Goal: Task Accomplishment & Management: Manage account settings

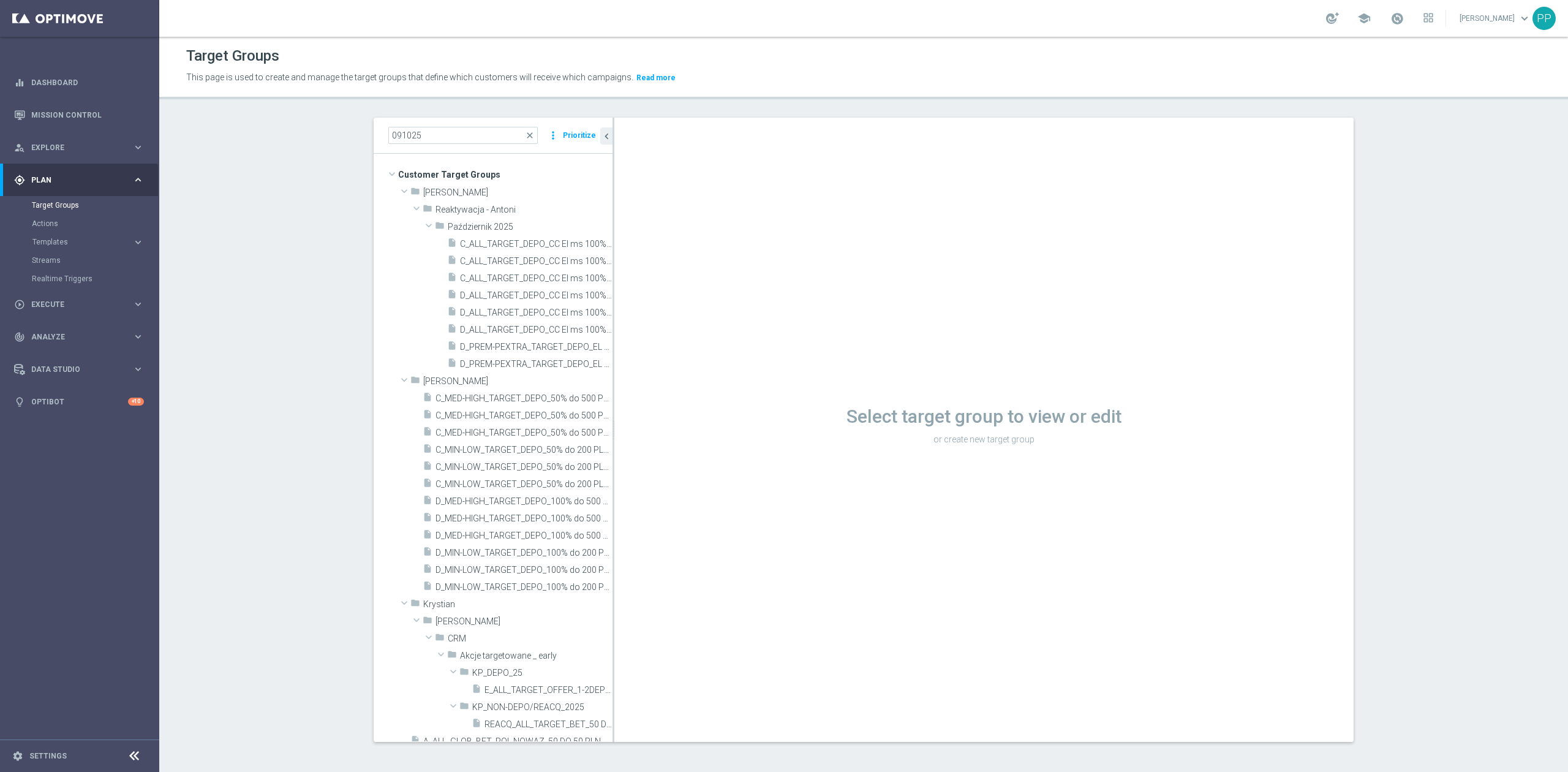
scroll to position [28, 0]
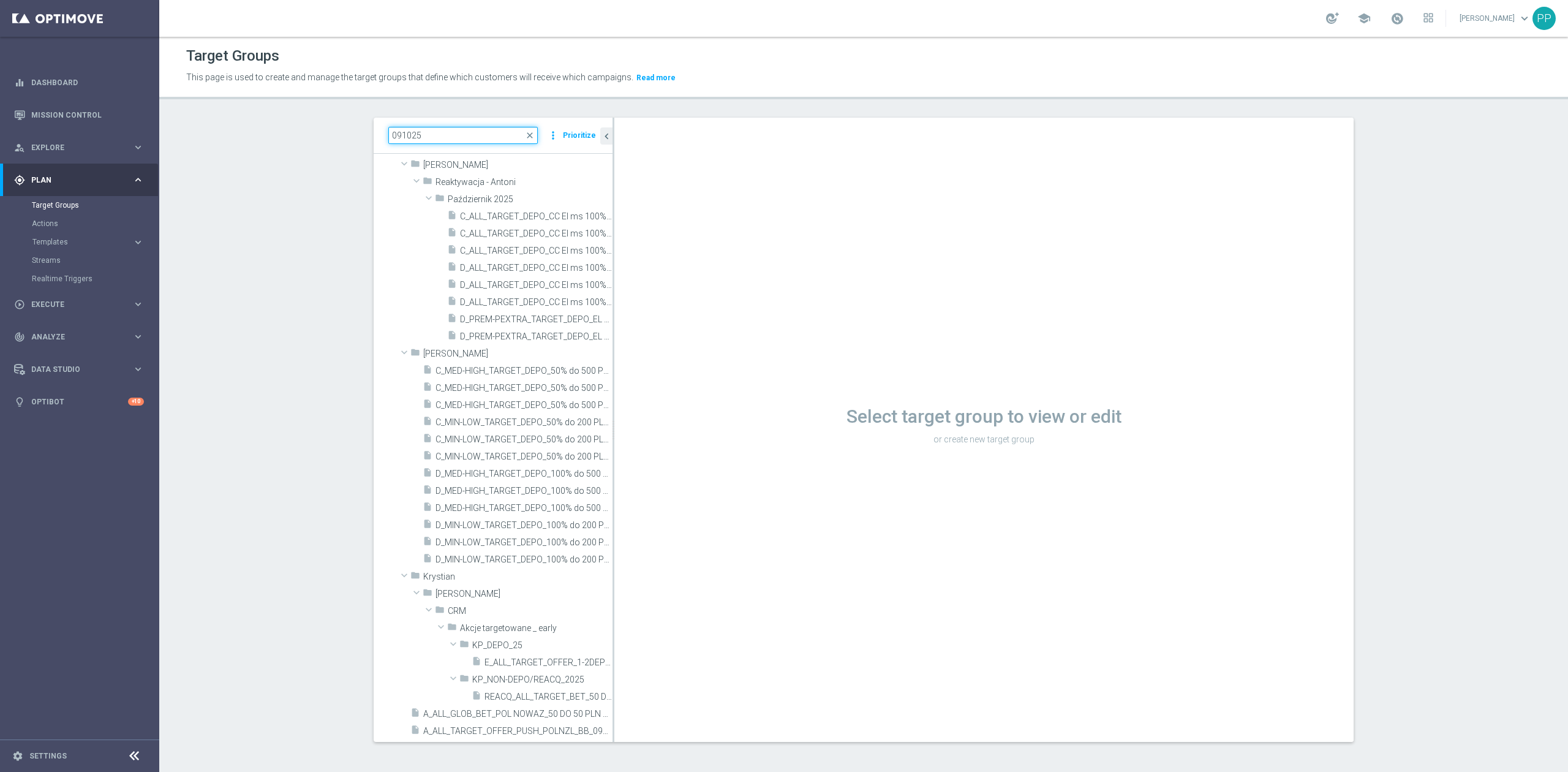
click at [438, 139] on input "091025" at bounding box center [463, 136] width 149 height 17
click at [427, 132] on input "091025" at bounding box center [463, 136] width 149 height 17
paste input "C_PREM_AUTO_DEPO_50% DO 1000 PLN_DAILY"
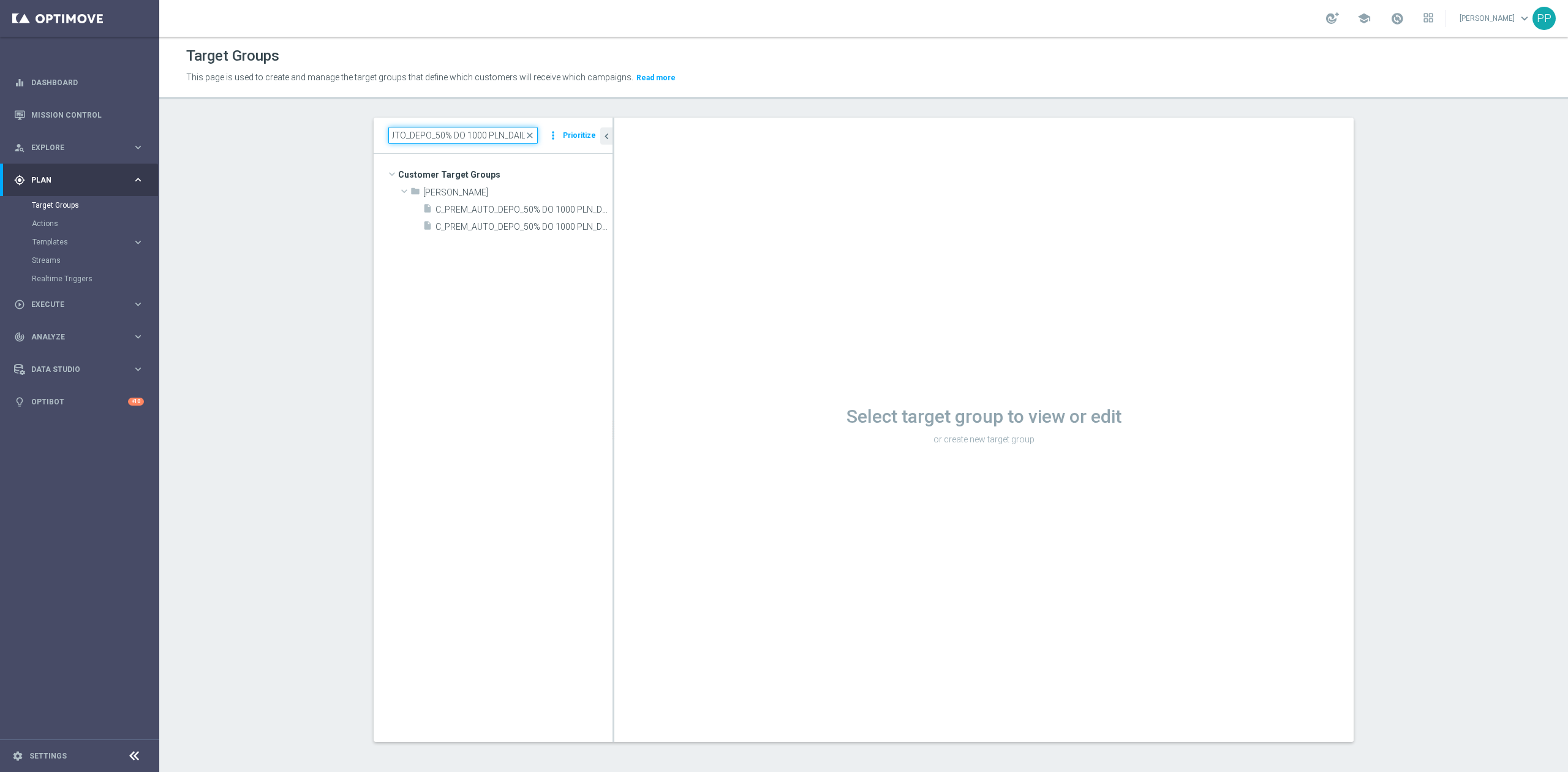
scroll to position [0, 0]
type input "C_PREM_AUTO_DEPO_50% DO 1000 PLN_DAILY"
click at [565, 205] on span "C_PREM_AUTO_DEPO_50% DO 1000 PLN_DAILY" at bounding box center [510, 210] width 149 height 10
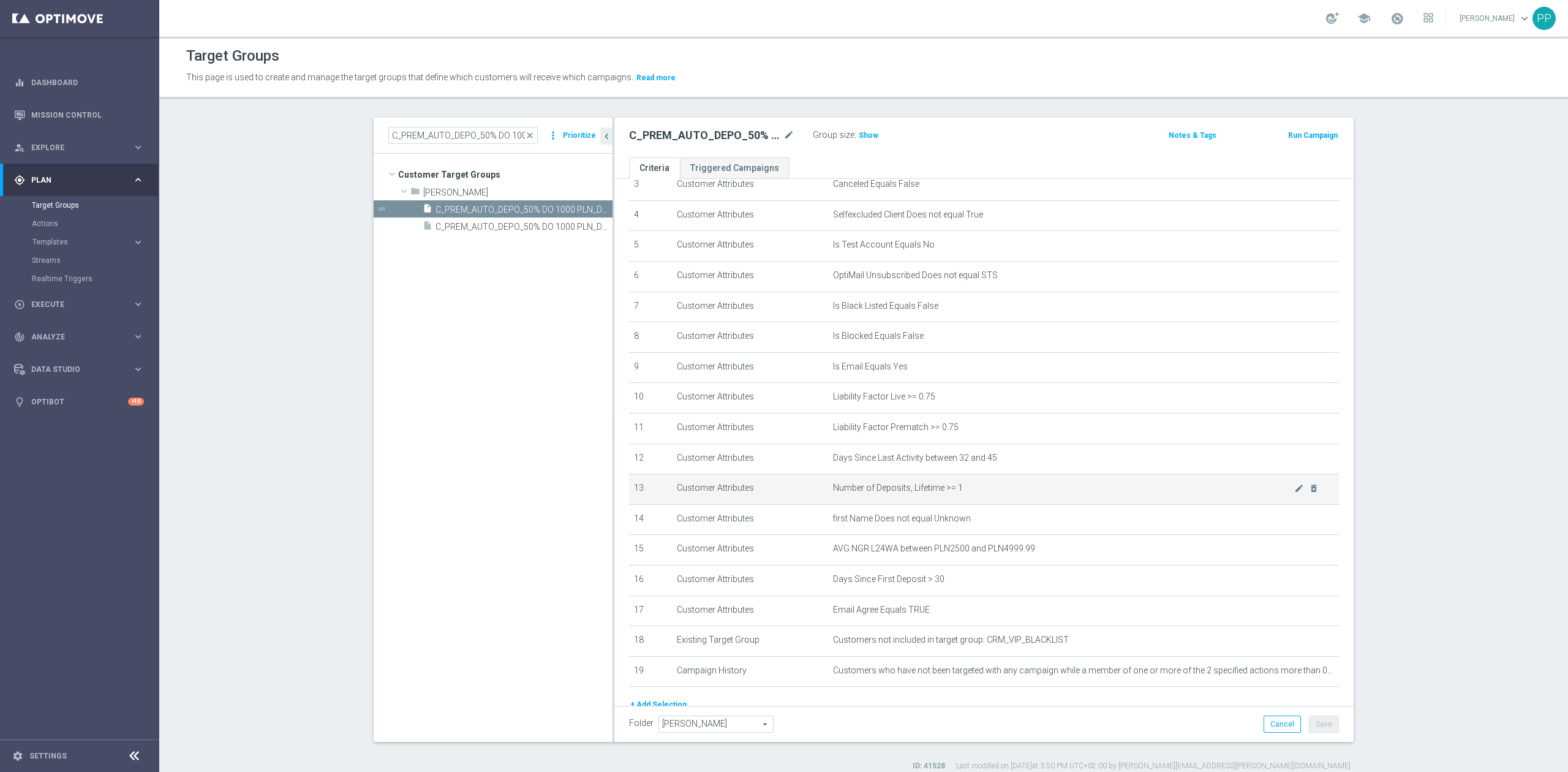
scroll to position [179, 0]
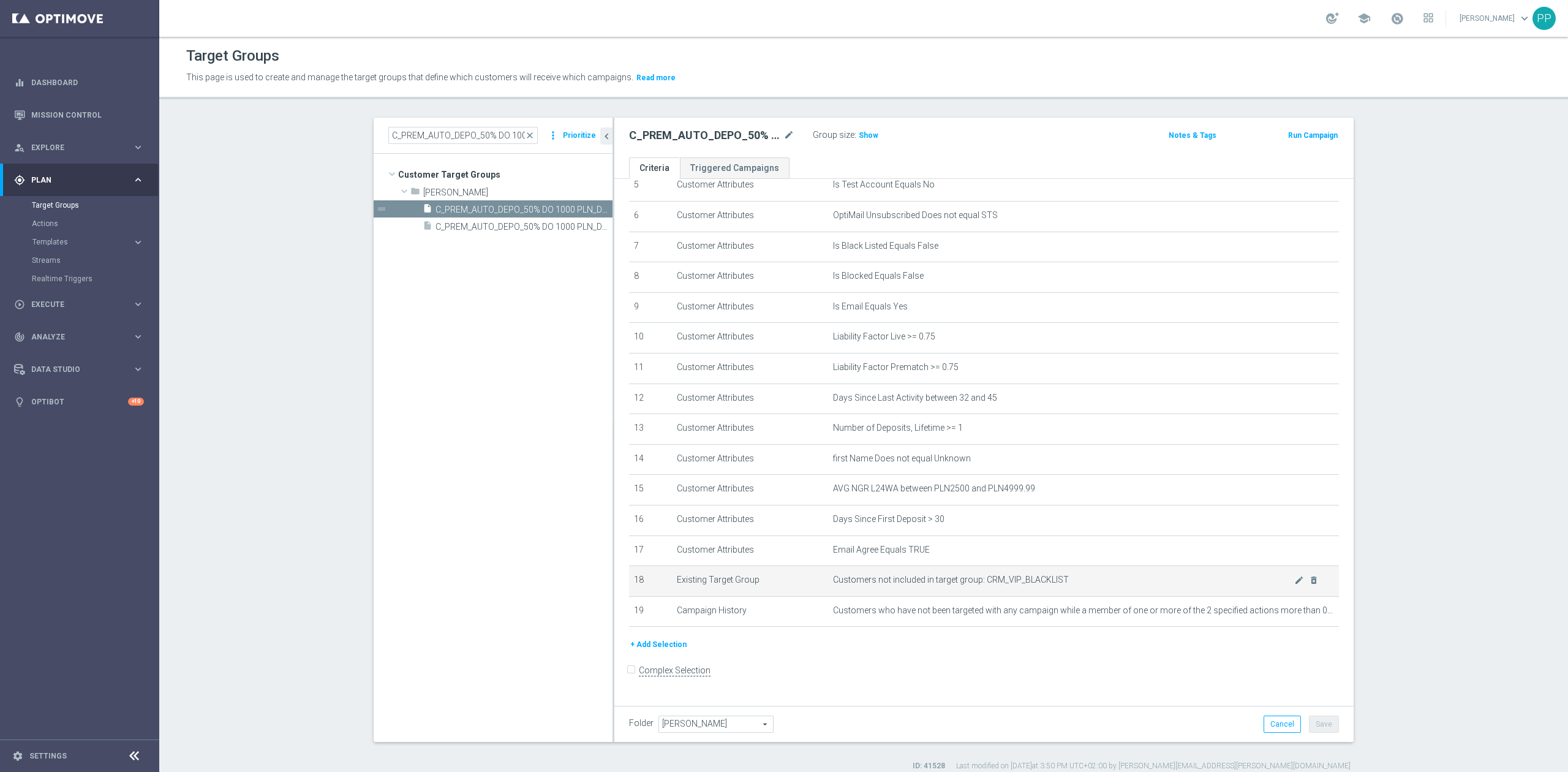
drag, startPoint x: 858, startPoint y: 135, endPoint x: 943, endPoint y: 600, distance: 472.7
click at [859, 135] on span "Show" at bounding box center [868, 135] width 20 height 9
drag, startPoint x: 973, startPoint y: 587, endPoint x: 1076, endPoint y: 587, distance: 103.0
click at [1076, 585] on span "Customers not included in target group: CRM_VIP_BLACKLIST" at bounding box center [1063, 580] width 461 height 10
drag, startPoint x: 329, startPoint y: 487, endPoint x: 410, endPoint y: 491, distance: 81.1
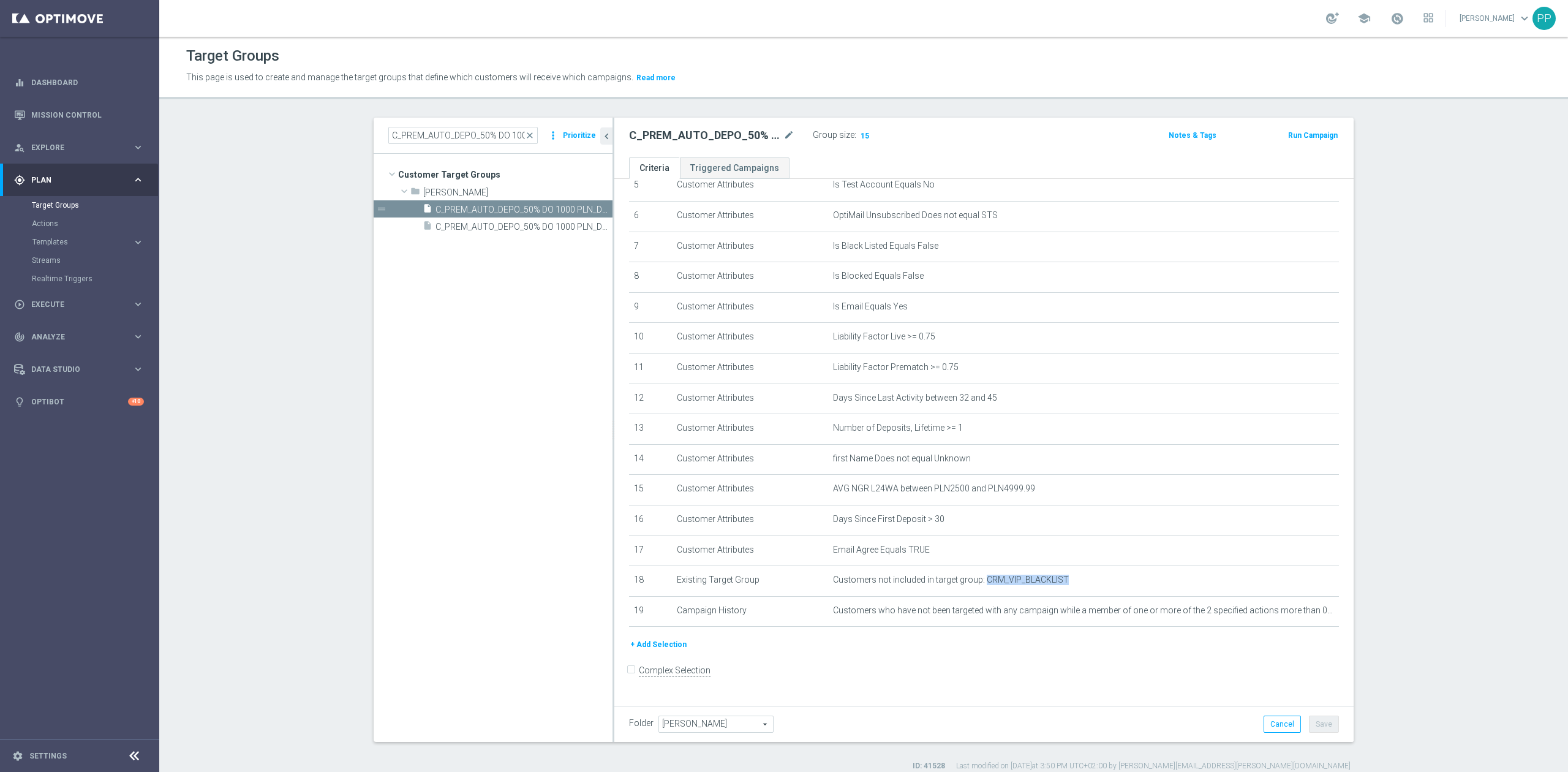
click at [329, 487] on section "C_PREM_AUTO_DEPO_50% DO 1000 PLN_DAILY close more_vert Prioritize Customer Targ…" at bounding box center [863, 445] width 1408 height 653
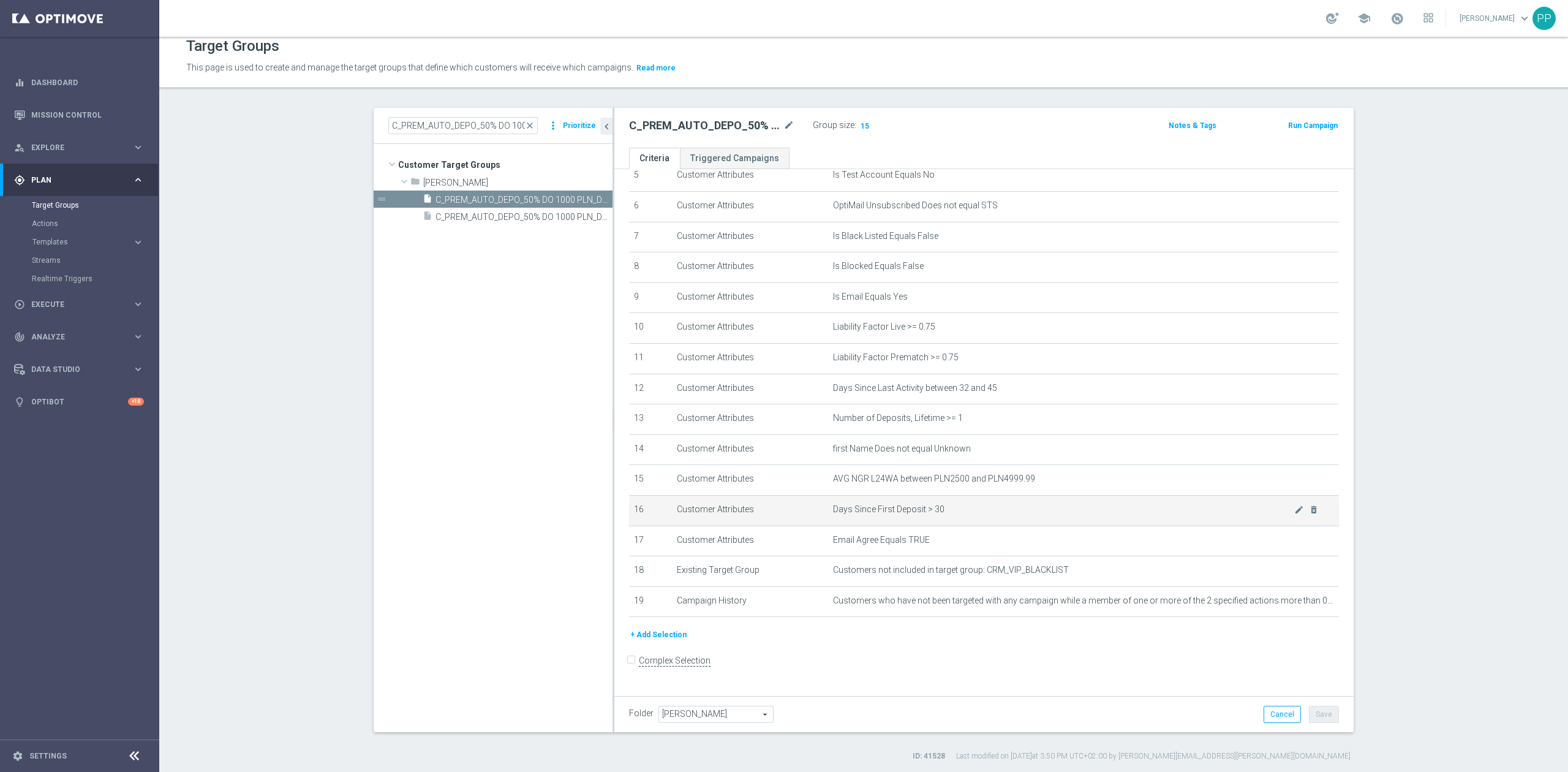
scroll to position [11, 0]
click at [1294, 604] on icon "mode_edit" at bounding box center [1298, 599] width 10 height 10
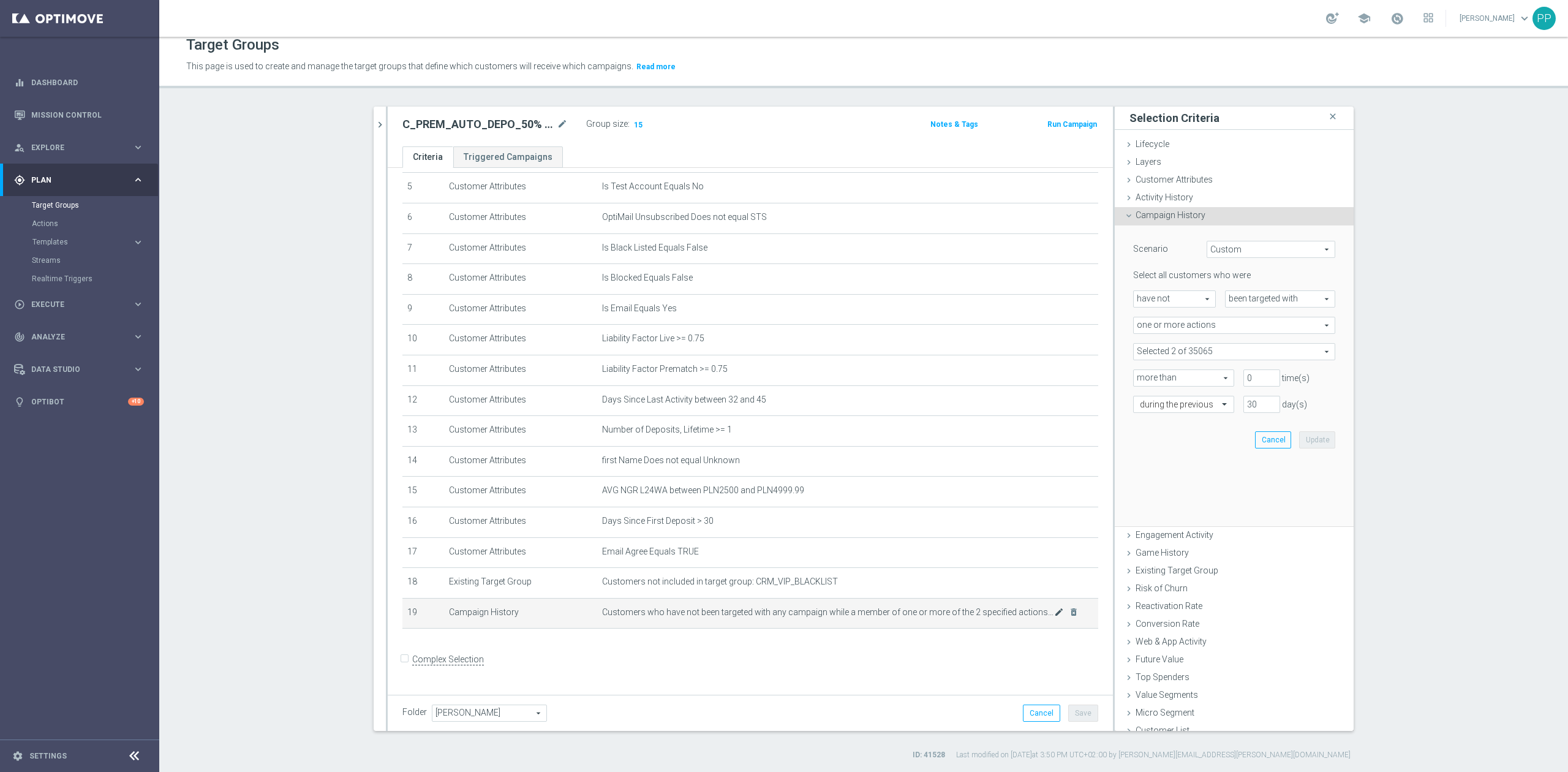
scroll to position [165, 0]
click at [1208, 319] on span "one or more actions" at bounding box center [1234, 325] width 201 height 16
click at [1196, 309] on div "Select all customers who were have not have not arrow_drop_down search been tar…" at bounding box center [1234, 341] width 202 height 143
click at [1183, 346] on span at bounding box center [1234, 352] width 201 height 16
click at [1138, 377] on input "Show Selected" at bounding box center [1142, 378] width 8 height 8
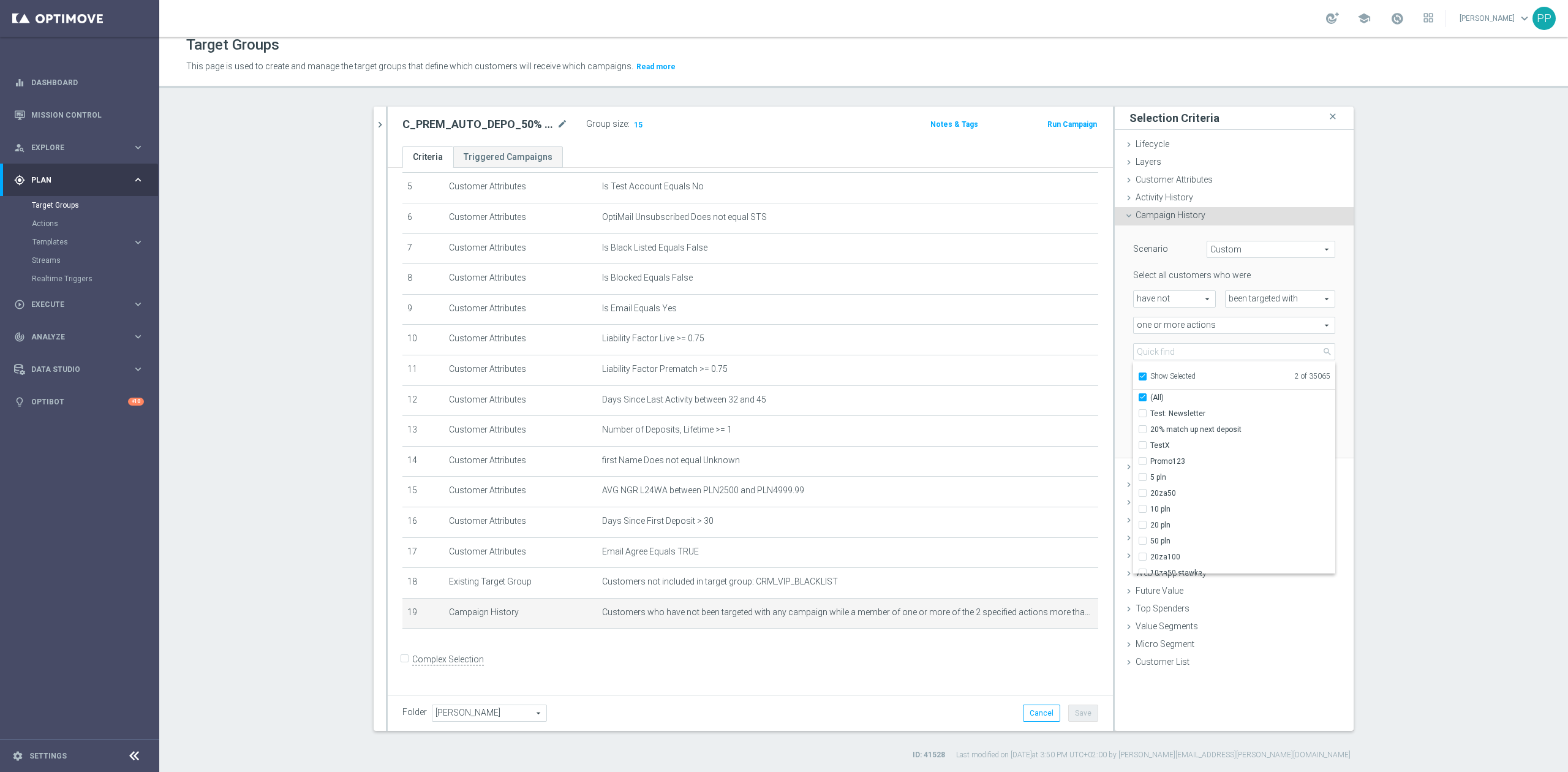
checkbox input "true"
click at [664, 139] on div "C_PREM_AUTO_DEPO_50% DO 1000 PLN_DAILY mode_edit Group size : 15 Notes & Tags R…" at bounding box center [750, 126] width 725 height 40
click at [374, 126] on icon "chevron_right" at bounding box center [380, 125] width 12 height 12
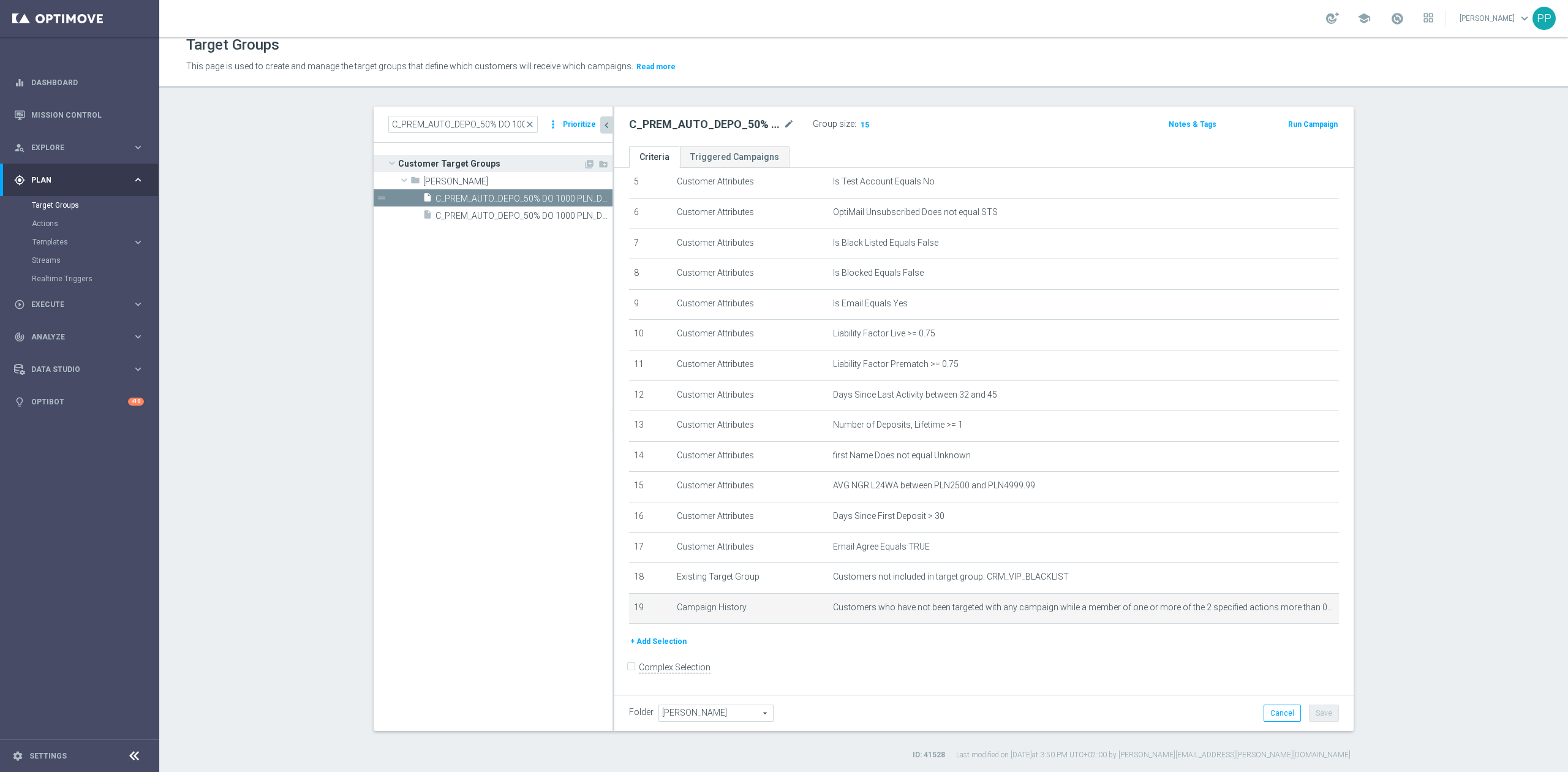
scroll to position [179, 0]
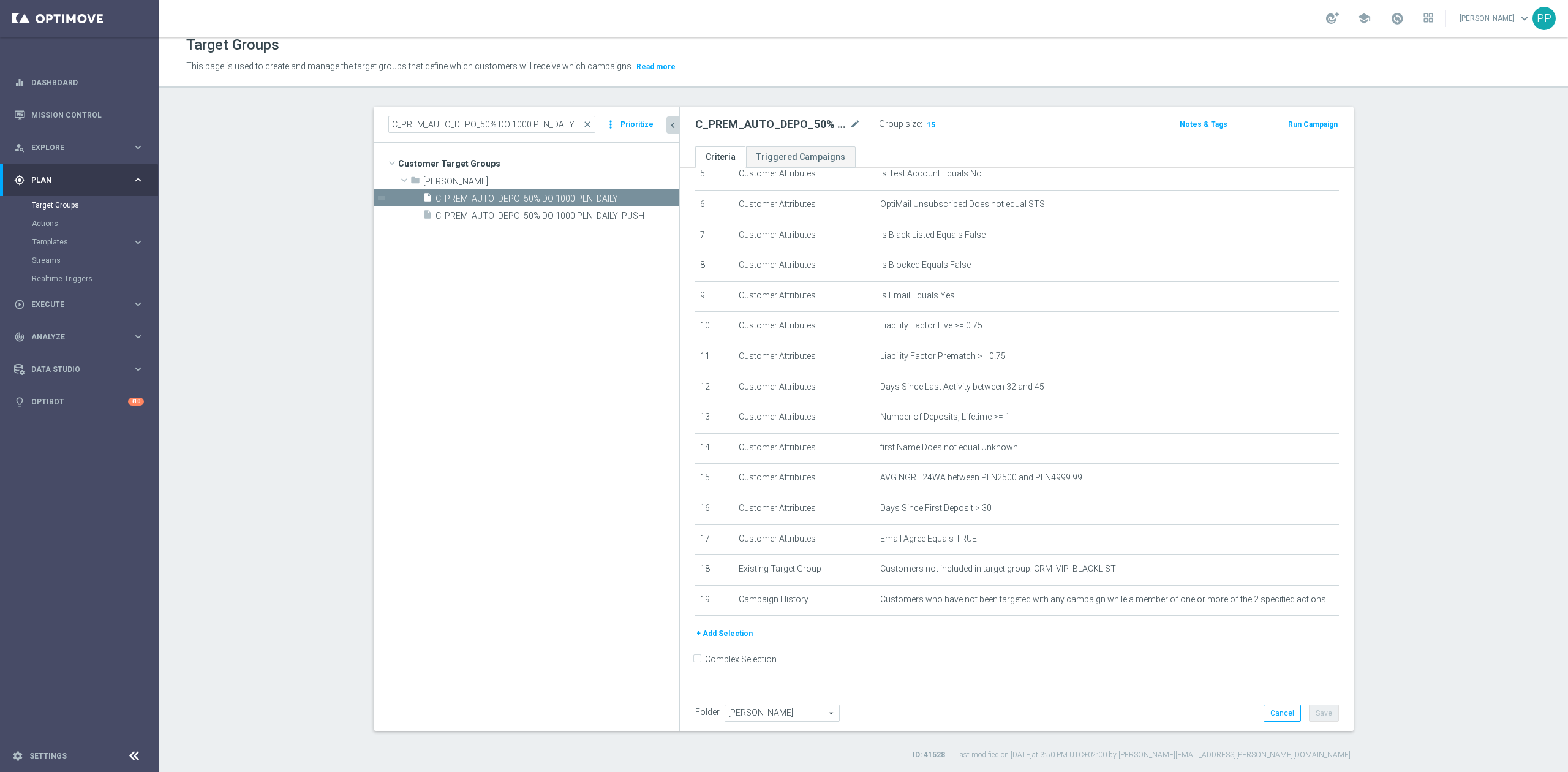
drag, startPoint x: 606, startPoint y: 282, endPoint x: 687, endPoint y: 275, distance: 81.3
click at [681, 282] on div at bounding box center [679, 419] width 2 height 625
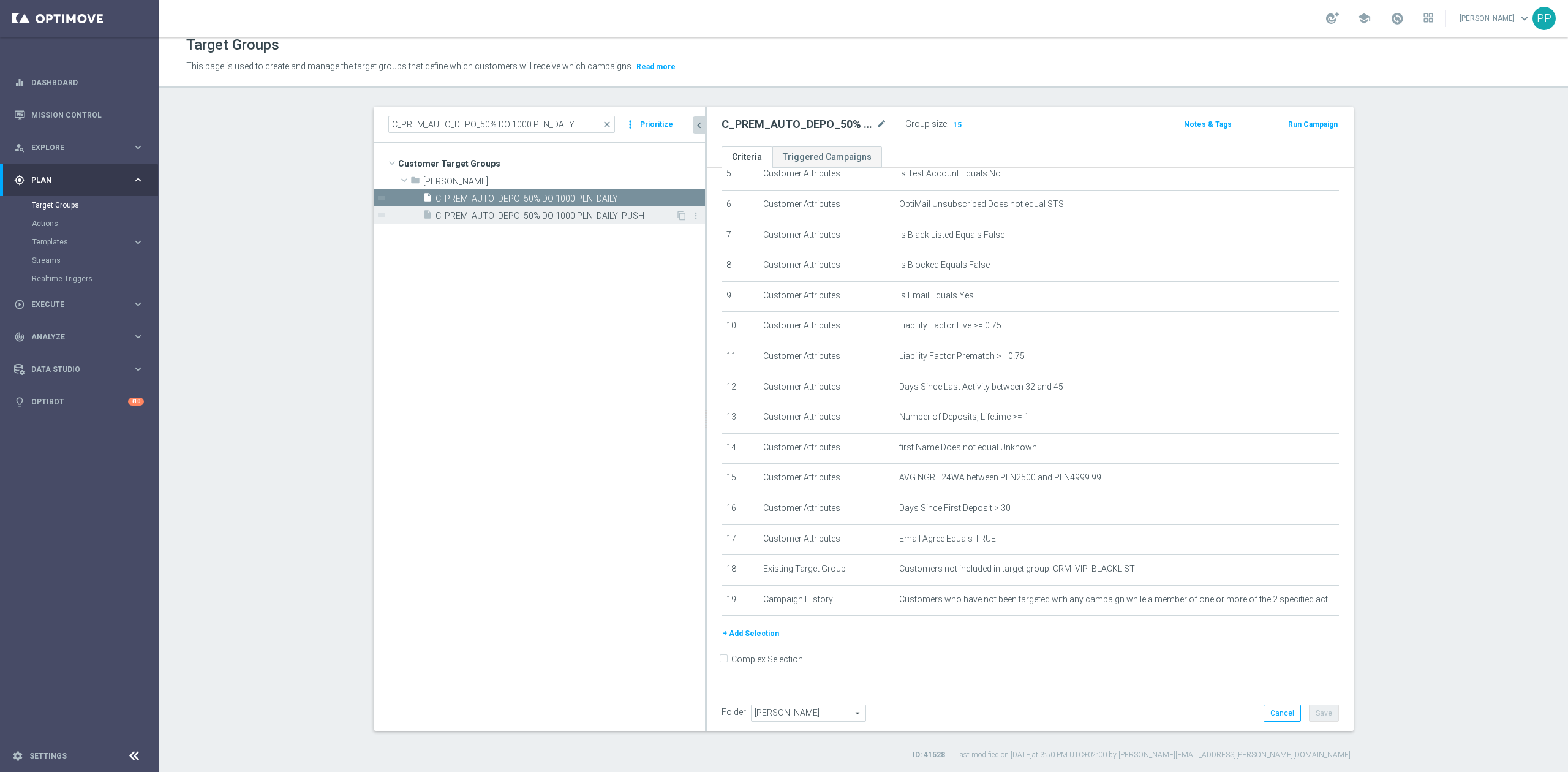
click at [611, 213] on span "C_PREM_AUTO_DEPO_50% DO 1000 PLN_DAILY_PUSH" at bounding box center [555, 216] width 240 height 10
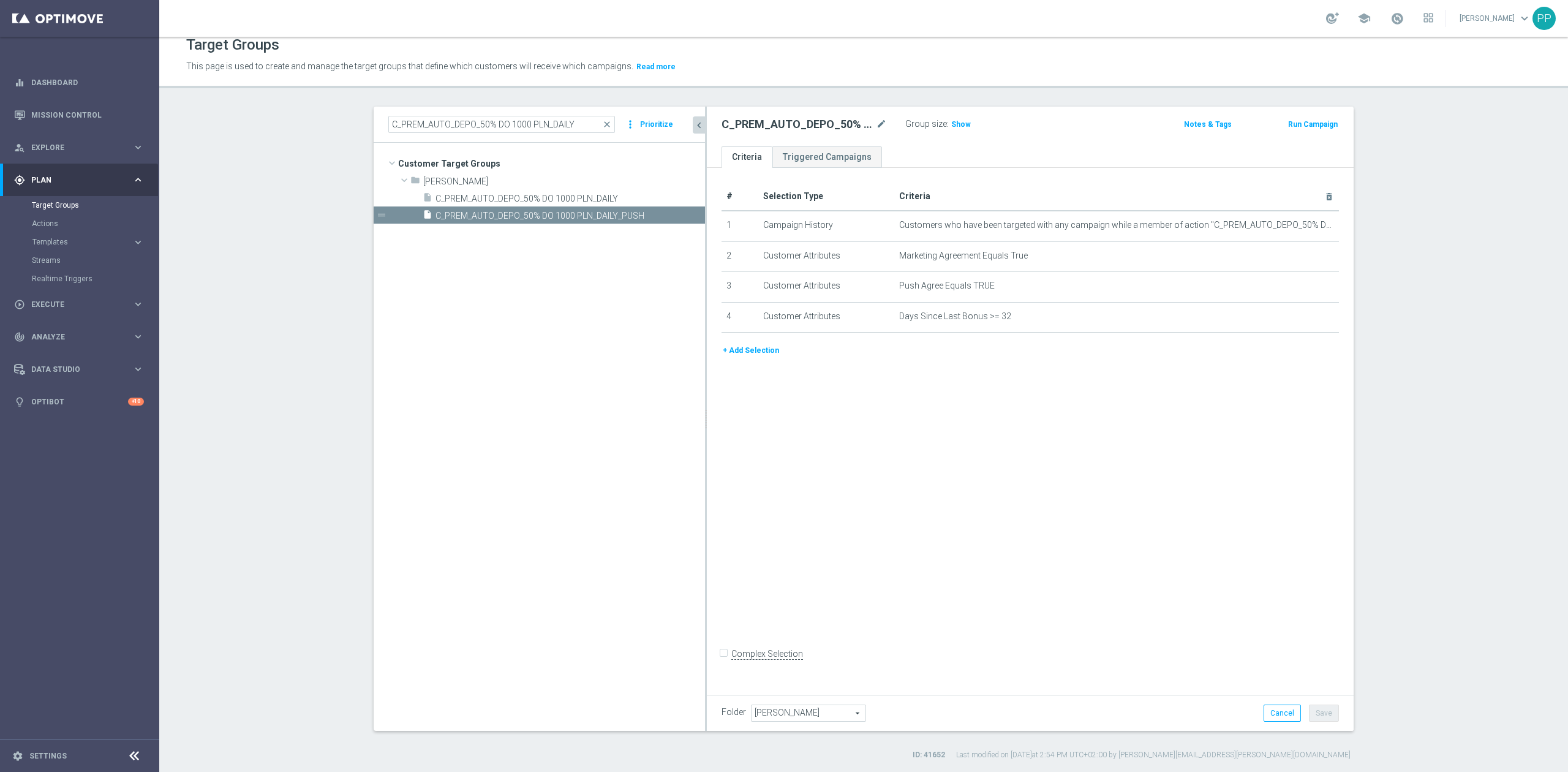
drag, startPoint x: 1040, startPoint y: 312, endPoint x: 880, endPoint y: 405, distance: 185.1
click at [880, 405] on div "# Selection Type Criteria delete_forever 1 Campaign History Customers who have …" at bounding box center [1030, 428] width 647 height 521
click at [512, 126] on input "C_PREM_AUTO_DEPO_50% DO 1000 PLN_DAILY" at bounding box center [501, 124] width 226 height 17
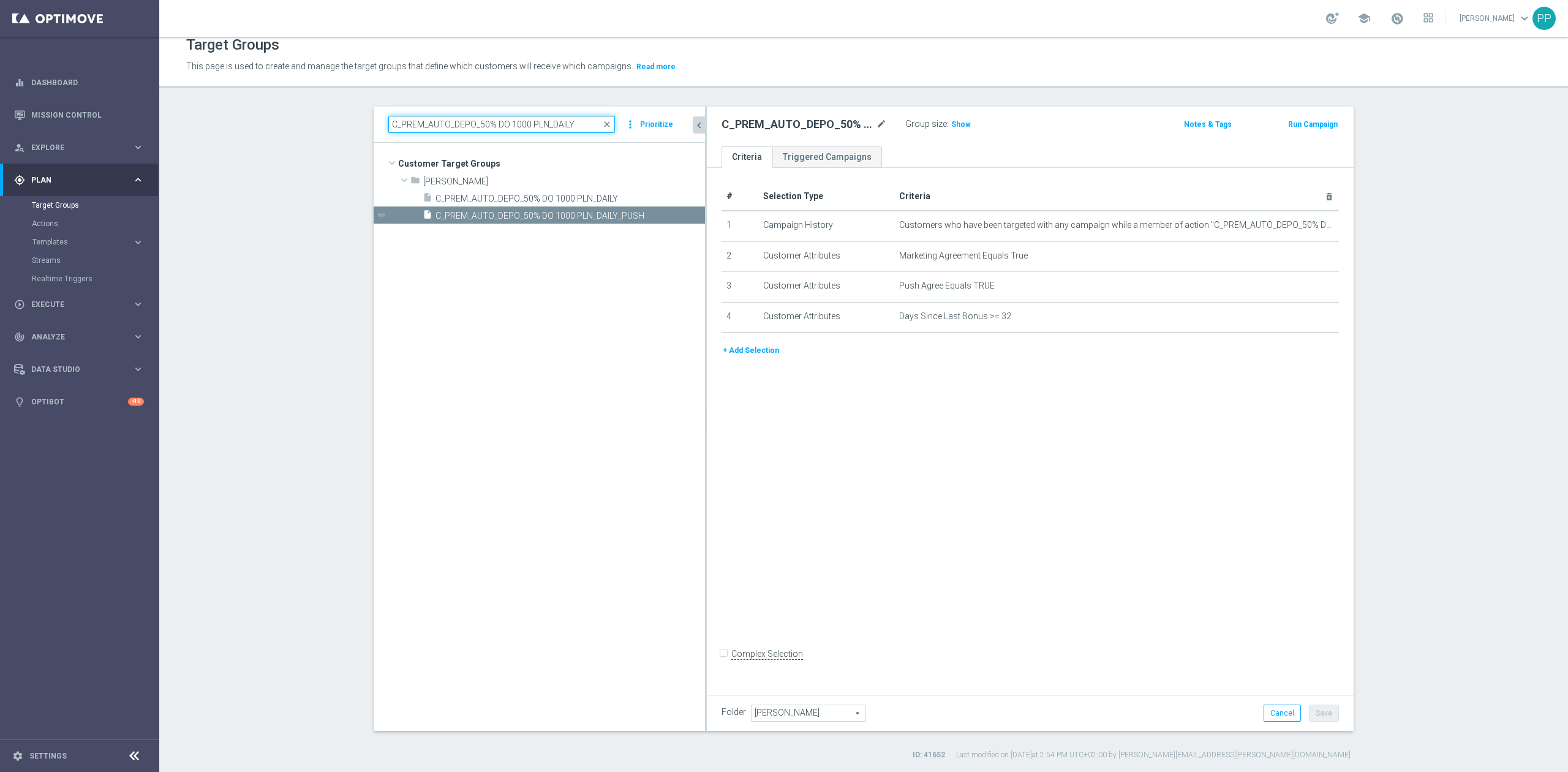
paste input "EXTRA_AUTO_DEPO_50% DO 2"
type input "C_PEXTRA_AUTO_DEPO_50% DO 2000 PLN_DAILY"
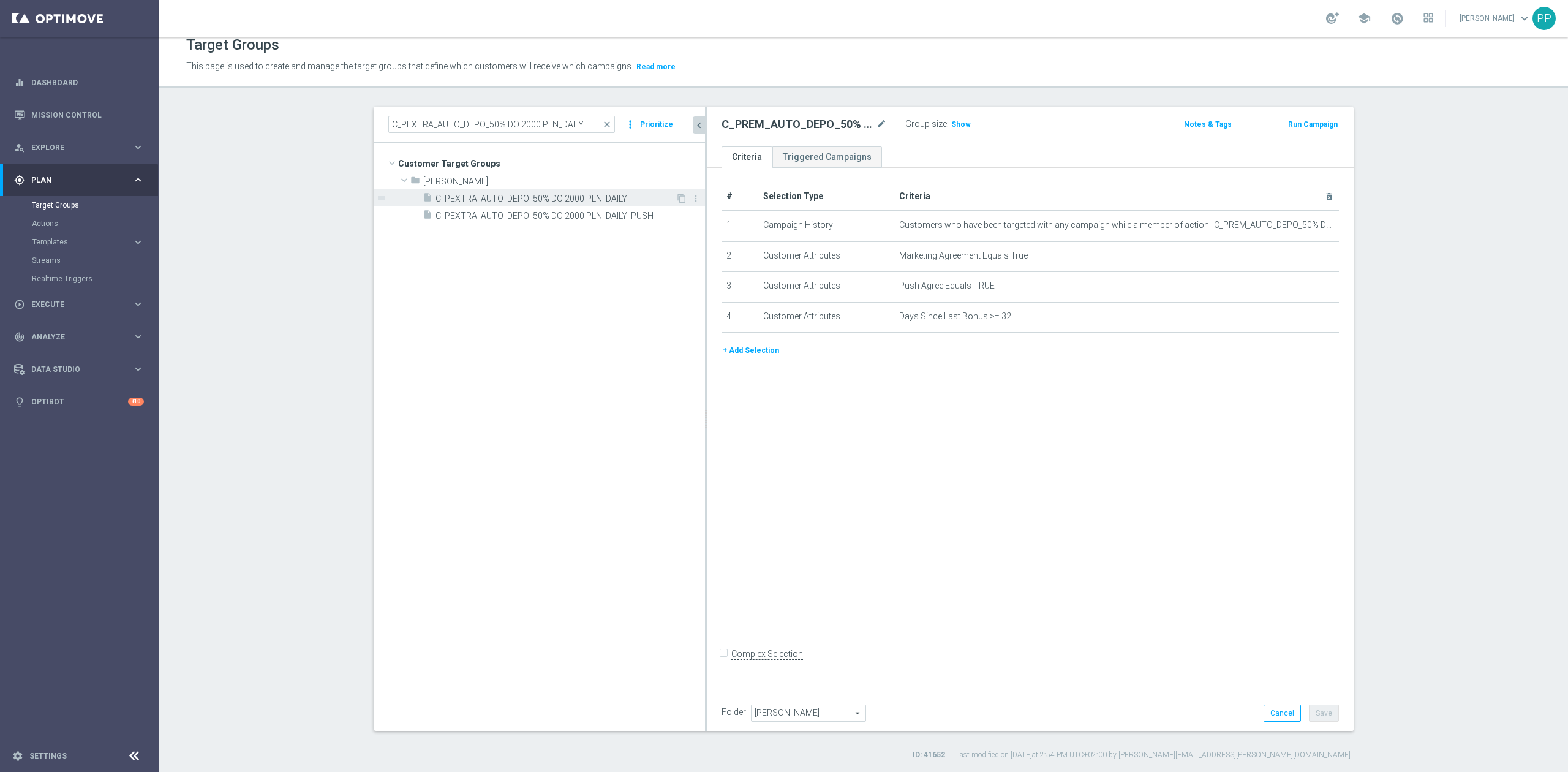
click at [539, 192] on div "insert_drive_file C_PEXTRA_AUTO_DEPO_50% DO 2000 PLN_DAILY" at bounding box center [549, 198] width 253 height 17
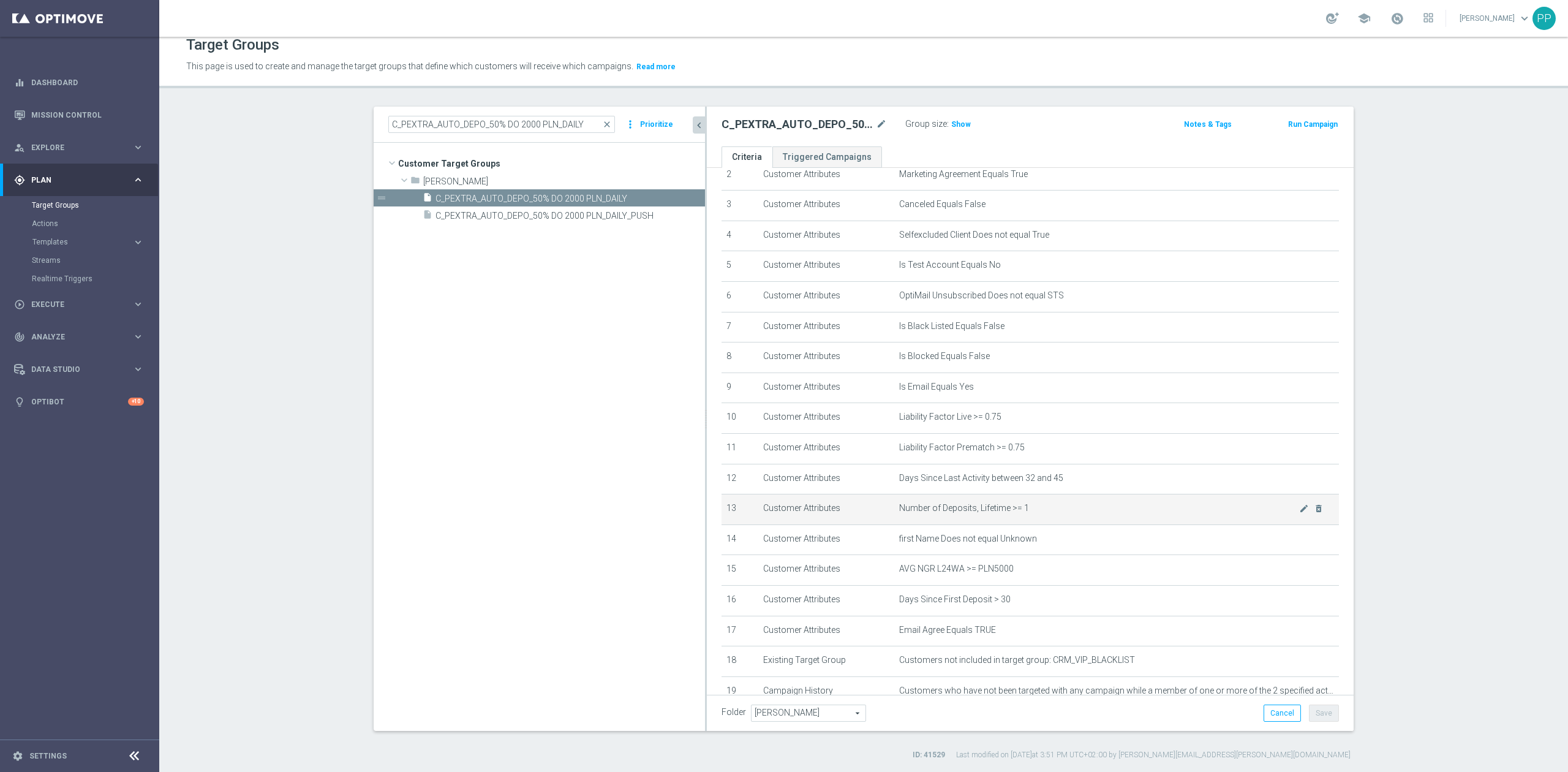
scroll to position [163, 0]
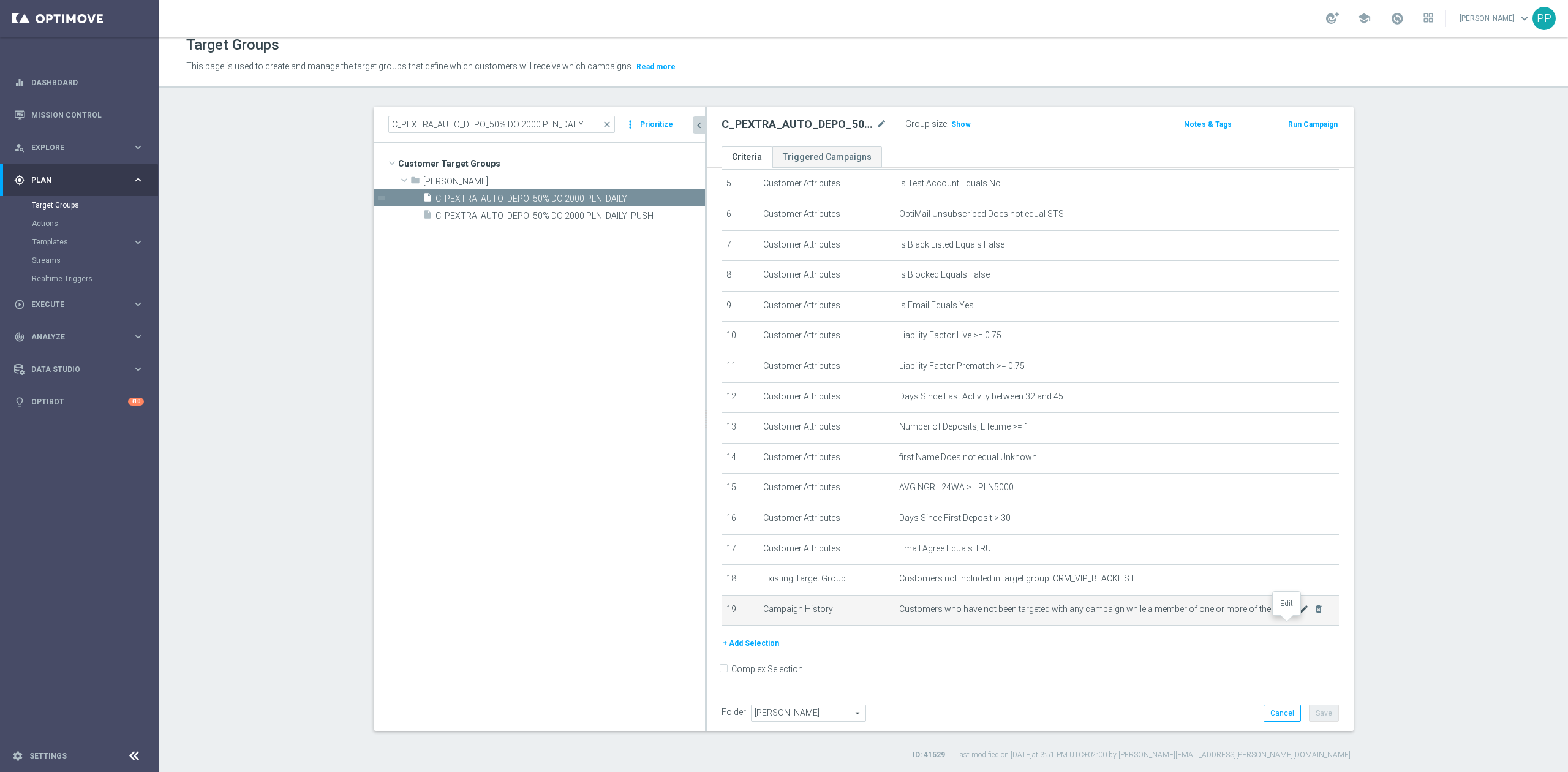
click at [1299, 614] on icon "mode_edit" at bounding box center [1304, 609] width 10 height 10
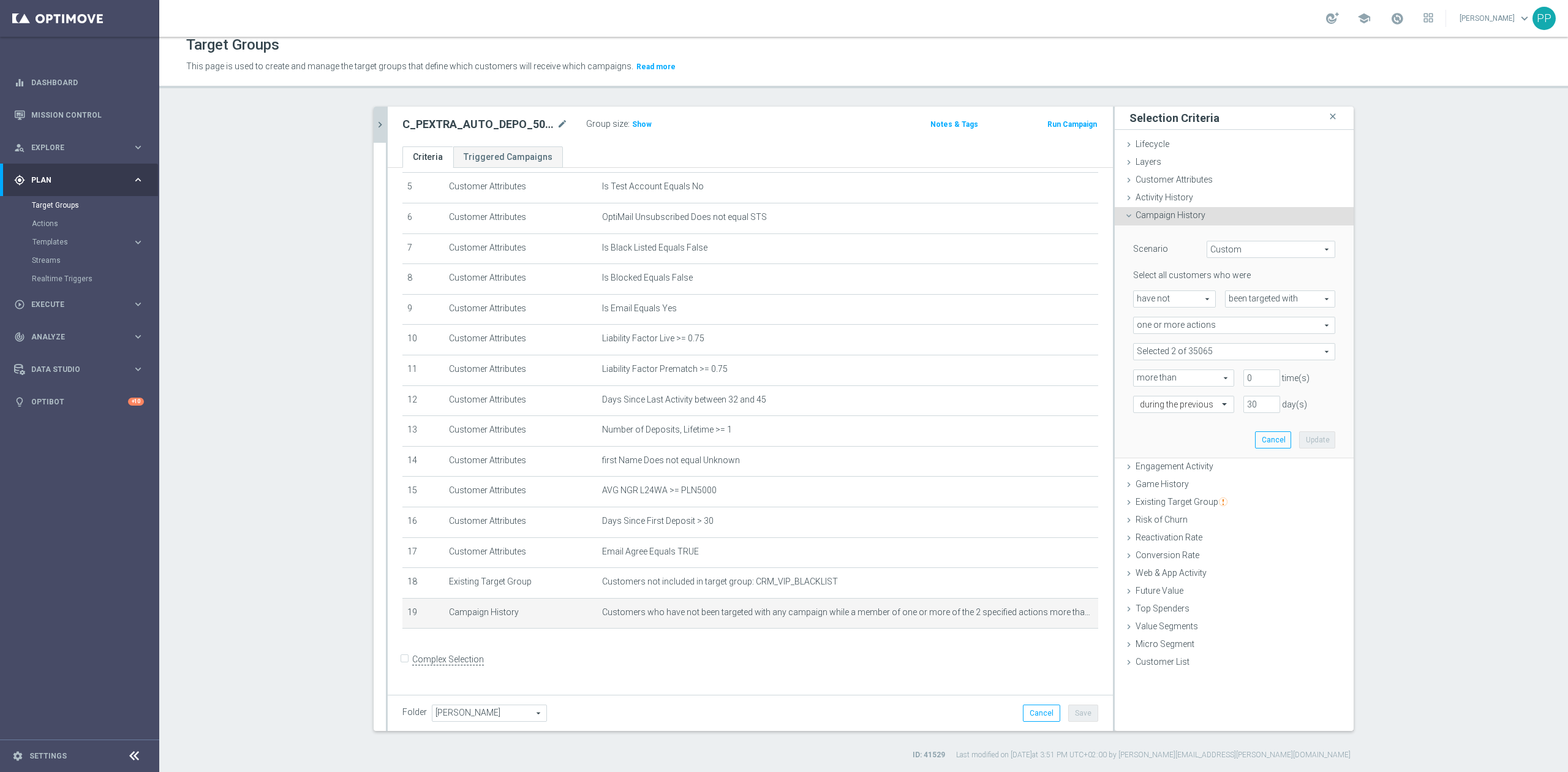
click at [1152, 324] on span "one or more actions" at bounding box center [1234, 325] width 201 height 16
click at [1173, 444] on div "Scenario Custom Custom arrow_drop_down search Select all customers who were hav…" at bounding box center [1234, 341] width 221 height 232
click at [1168, 358] on span at bounding box center [1234, 352] width 201 height 16
click at [1140, 377] on div "Show Selected" at bounding box center [1167, 375] width 58 height 15
click at [1138, 377] on input "Show Selected" at bounding box center [1142, 378] width 8 height 8
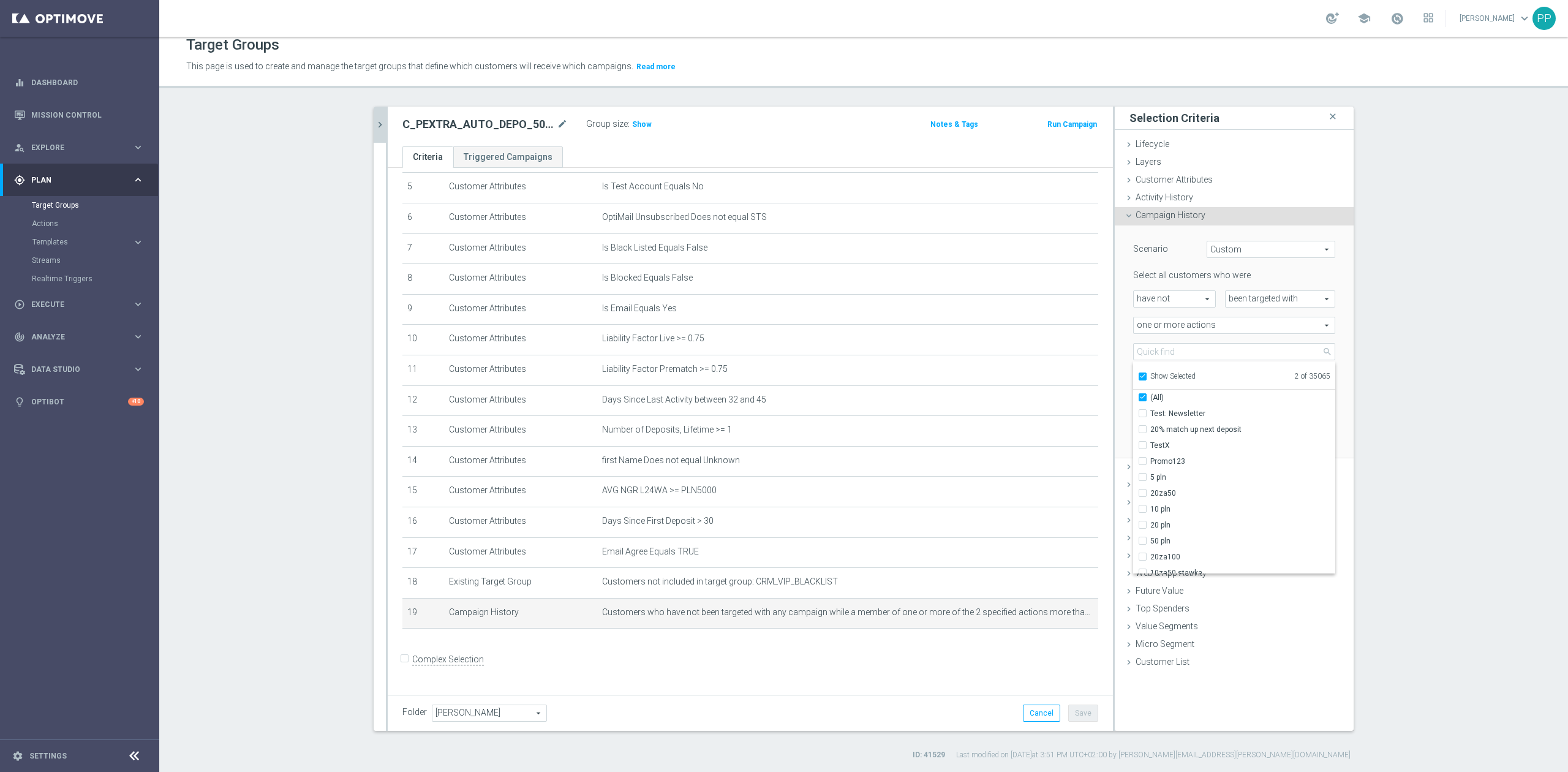
checkbox input "true"
click at [1138, 377] on input "Show Selected" at bounding box center [1142, 378] width 8 height 8
checkbox input "false"
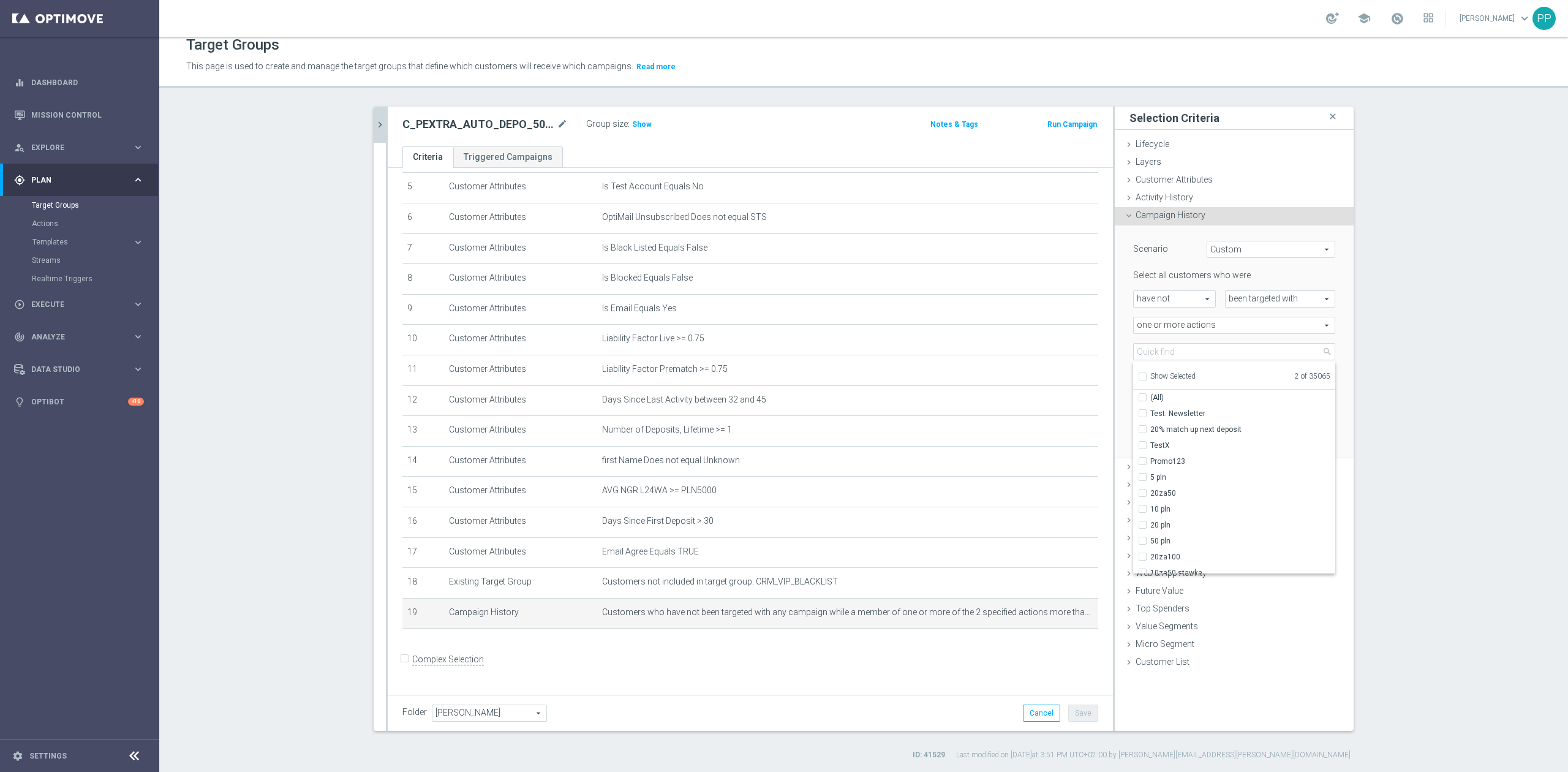
click at [1138, 377] on input "Show Selected" at bounding box center [1142, 378] width 8 height 8
checkbox input "true"
click at [374, 121] on icon "chevron_right" at bounding box center [380, 125] width 12 height 12
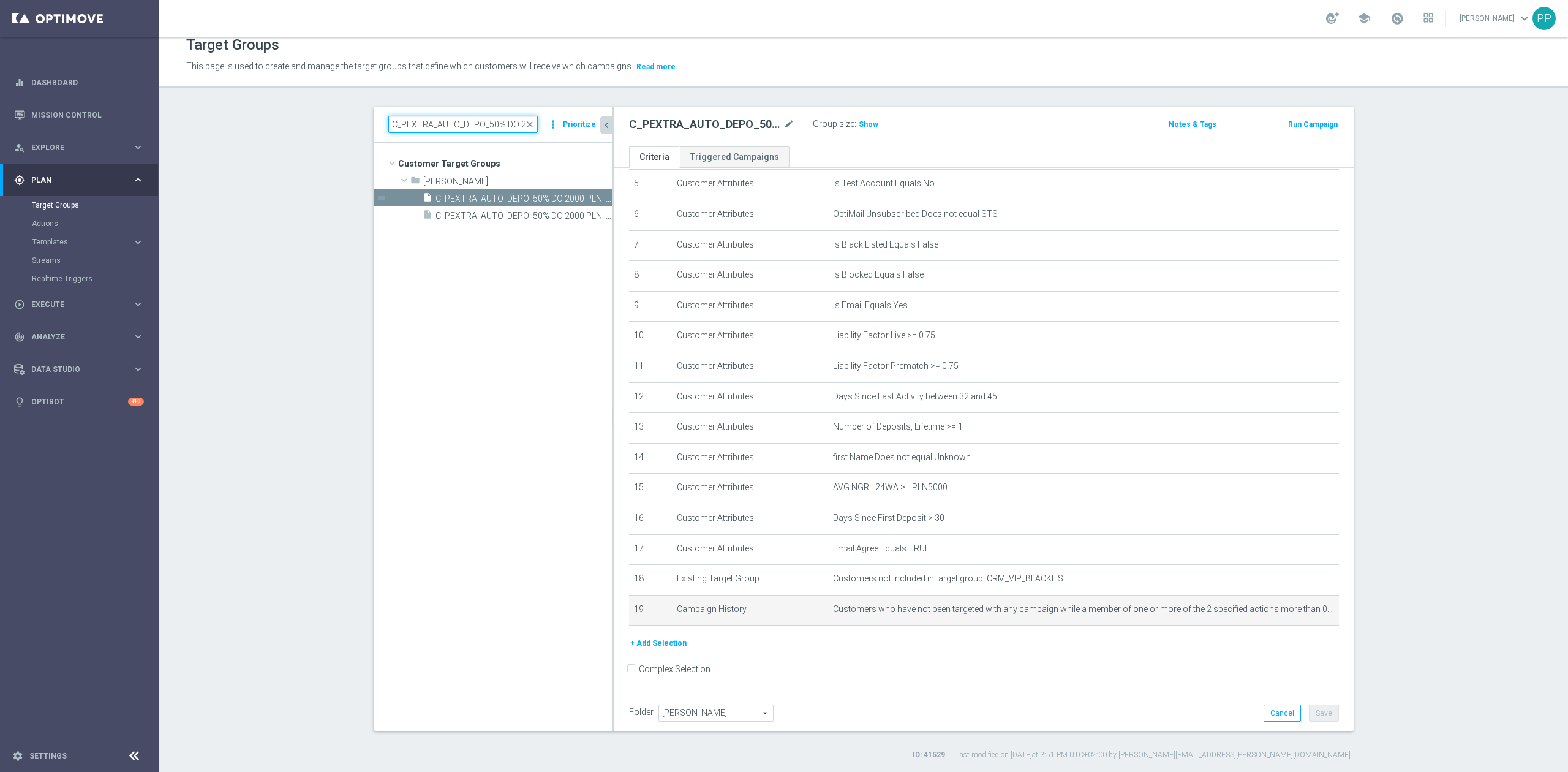
click at [430, 130] on input "C_PEXTRA_AUTO_DEPO_50% DO 2000 PLN_DAILY" at bounding box center [463, 124] width 149 height 17
click at [431, 130] on input "C_PEXTRA_AUTO_DEPO_50% DO 2000 PLN_DAILY" at bounding box center [463, 124] width 149 height 17
paste input "REM_AUTO_DEPO_50% DO 1"
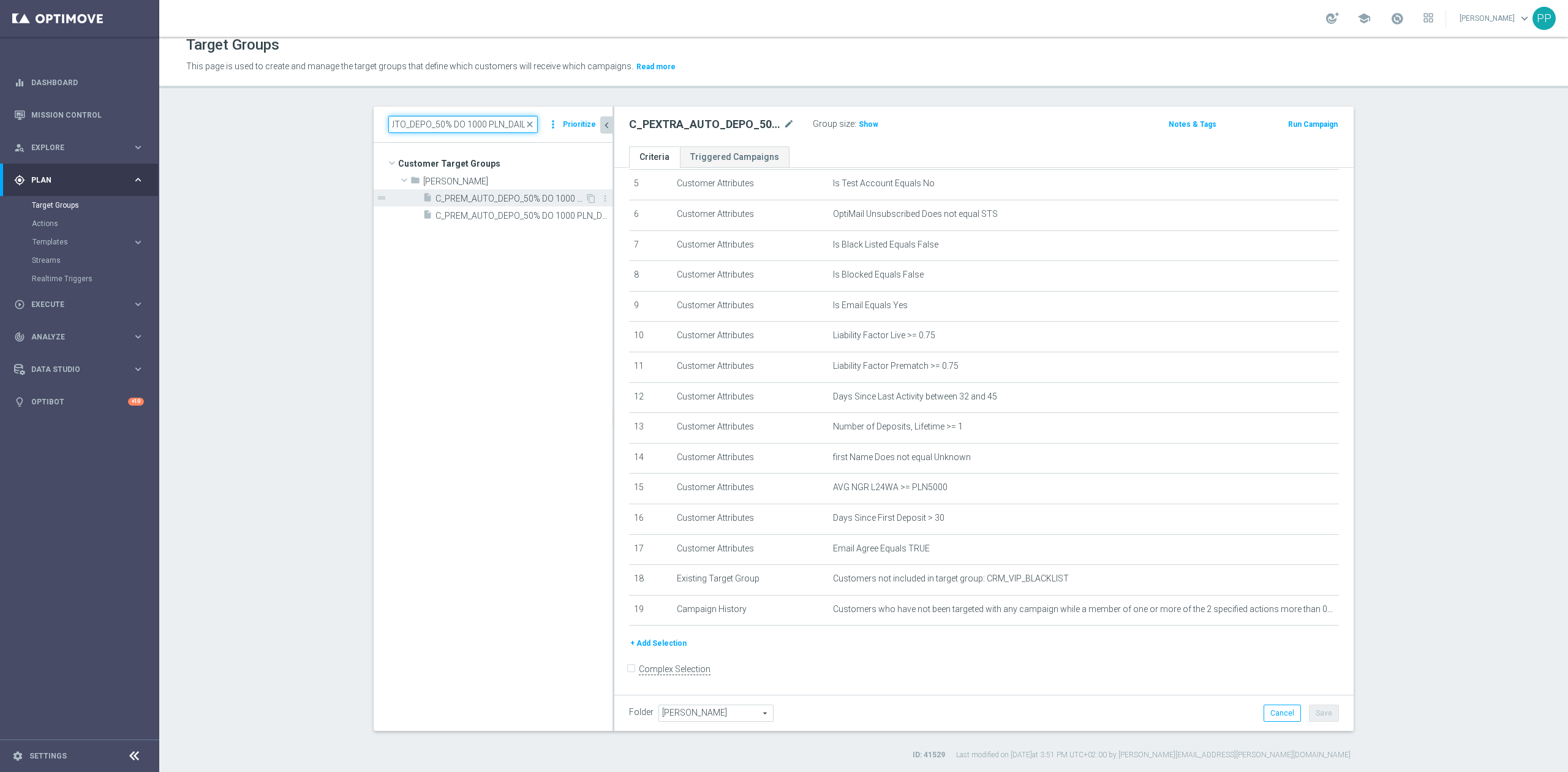
type input "C_PREM_AUTO_DEPO_50% DO 1000 PLN_DAILY"
click at [489, 201] on span "C_PREM_AUTO_DEPO_50% DO 1000 PLN_DAILY" at bounding box center [510, 199] width 149 height 10
drag, startPoint x: 1280, startPoint y: 624, endPoint x: 1275, endPoint y: 574, distance: 50.2
click at [0, 0] on icon "mode_edit" at bounding box center [0, 0] width 0 height 0
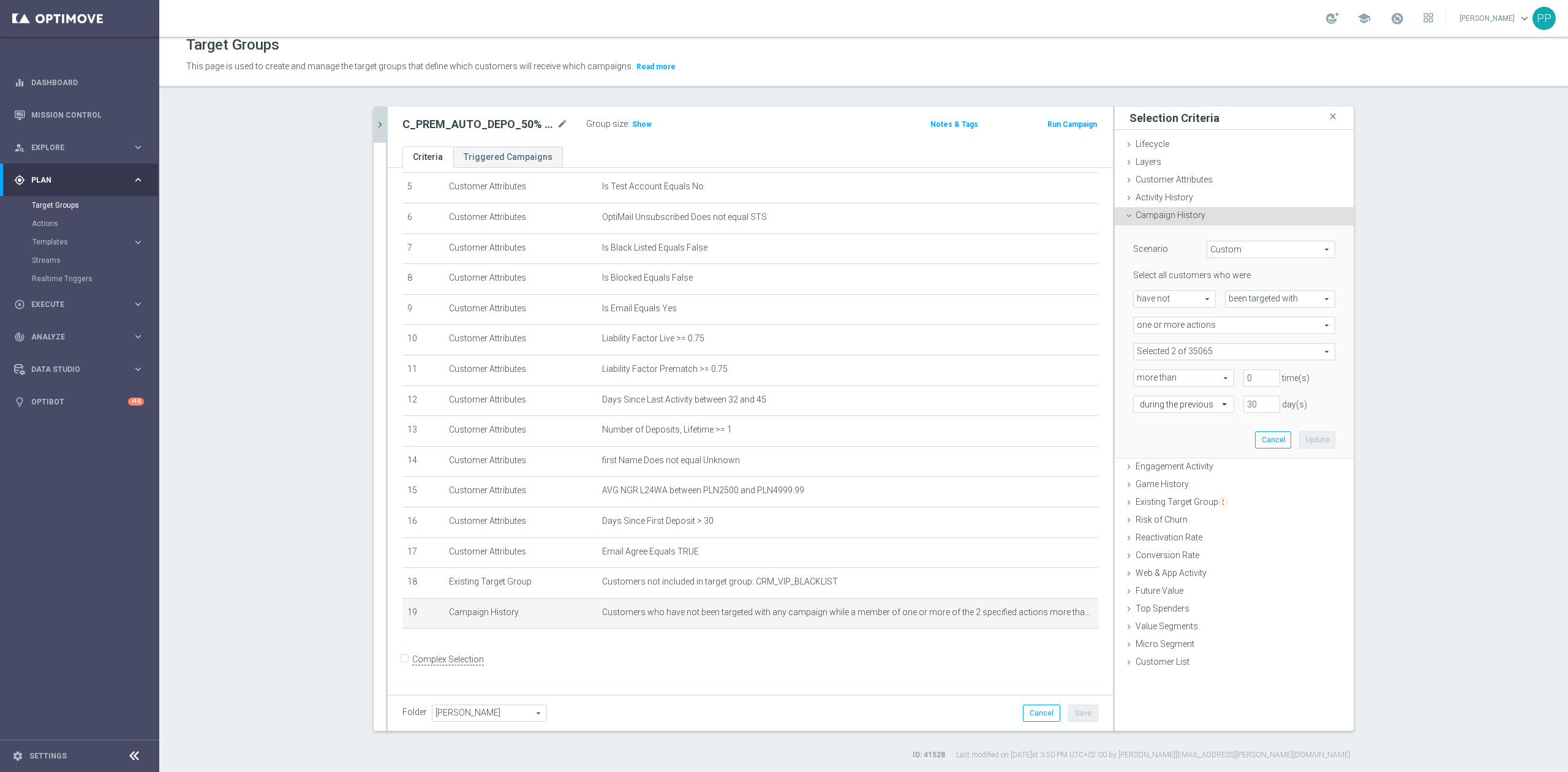
click at [1161, 346] on span at bounding box center [1234, 352] width 201 height 16
click at [1138, 381] on input "Show Selected" at bounding box center [1142, 378] width 8 height 8
checkbox input "true"
click at [374, 130] on button "chevron_right" at bounding box center [380, 124] width 12 height 36
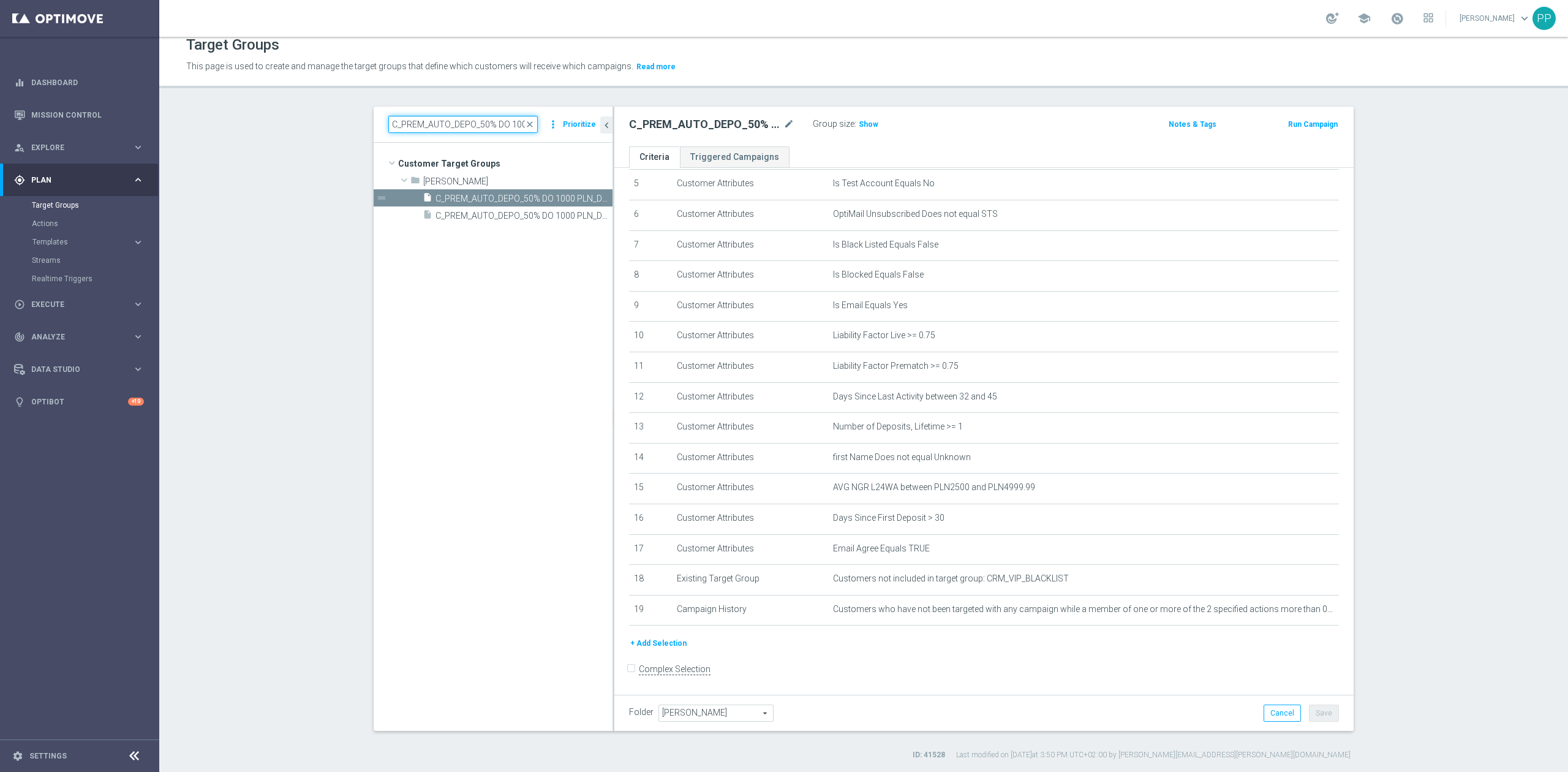
click at [492, 123] on input "C_PREM_AUTO_DEPO_50% DO 1000 PLN_DAILY" at bounding box center [463, 124] width 149 height 17
paste input "D_PREM_AUTO_DEPO_10"
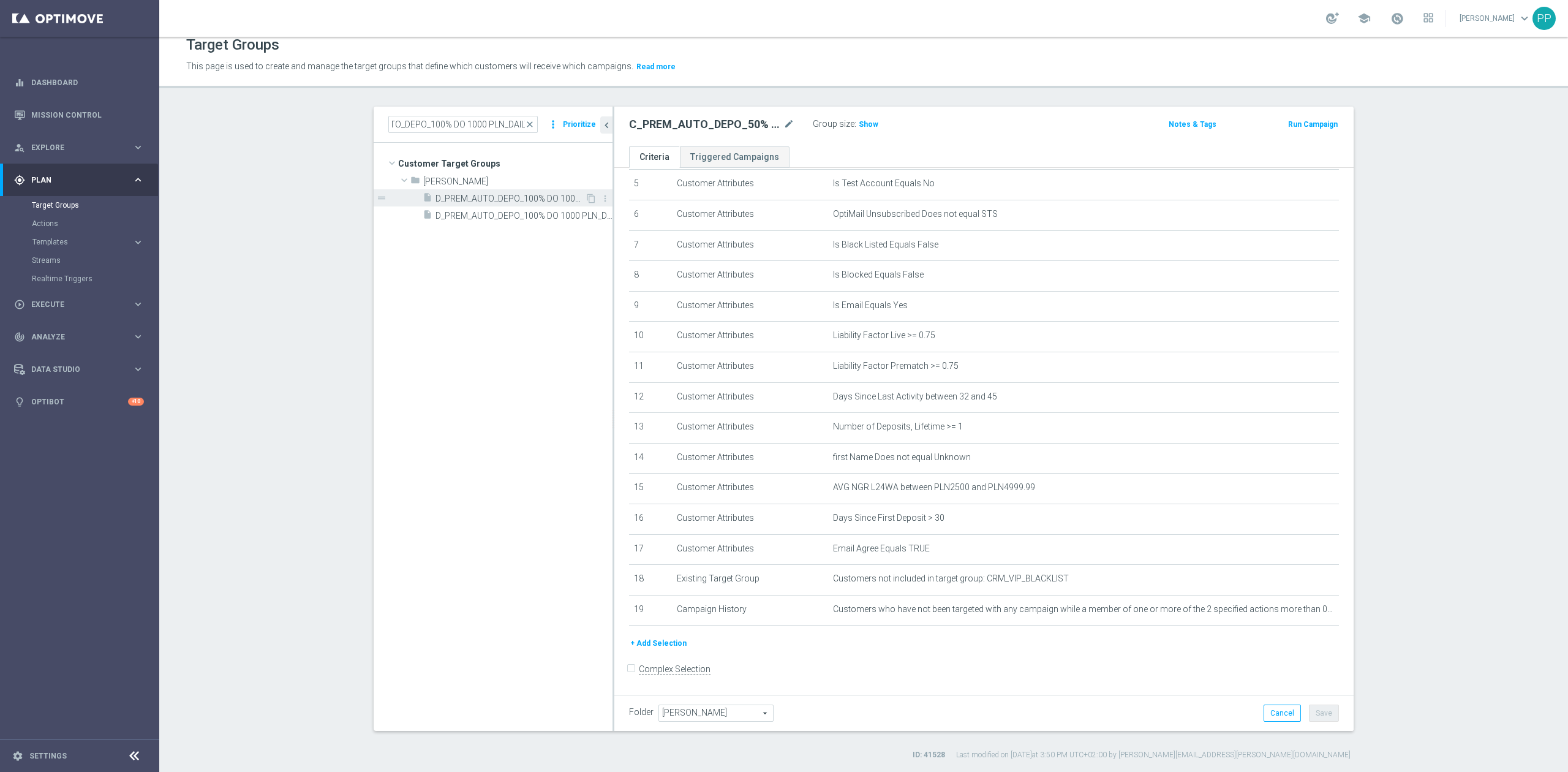
click at [510, 197] on span "D_PREM_AUTO_DEPO_100% DO 1000 PLN_DAILY" at bounding box center [510, 199] width 149 height 10
click at [863, 128] on span "Show" at bounding box center [868, 124] width 20 height 9
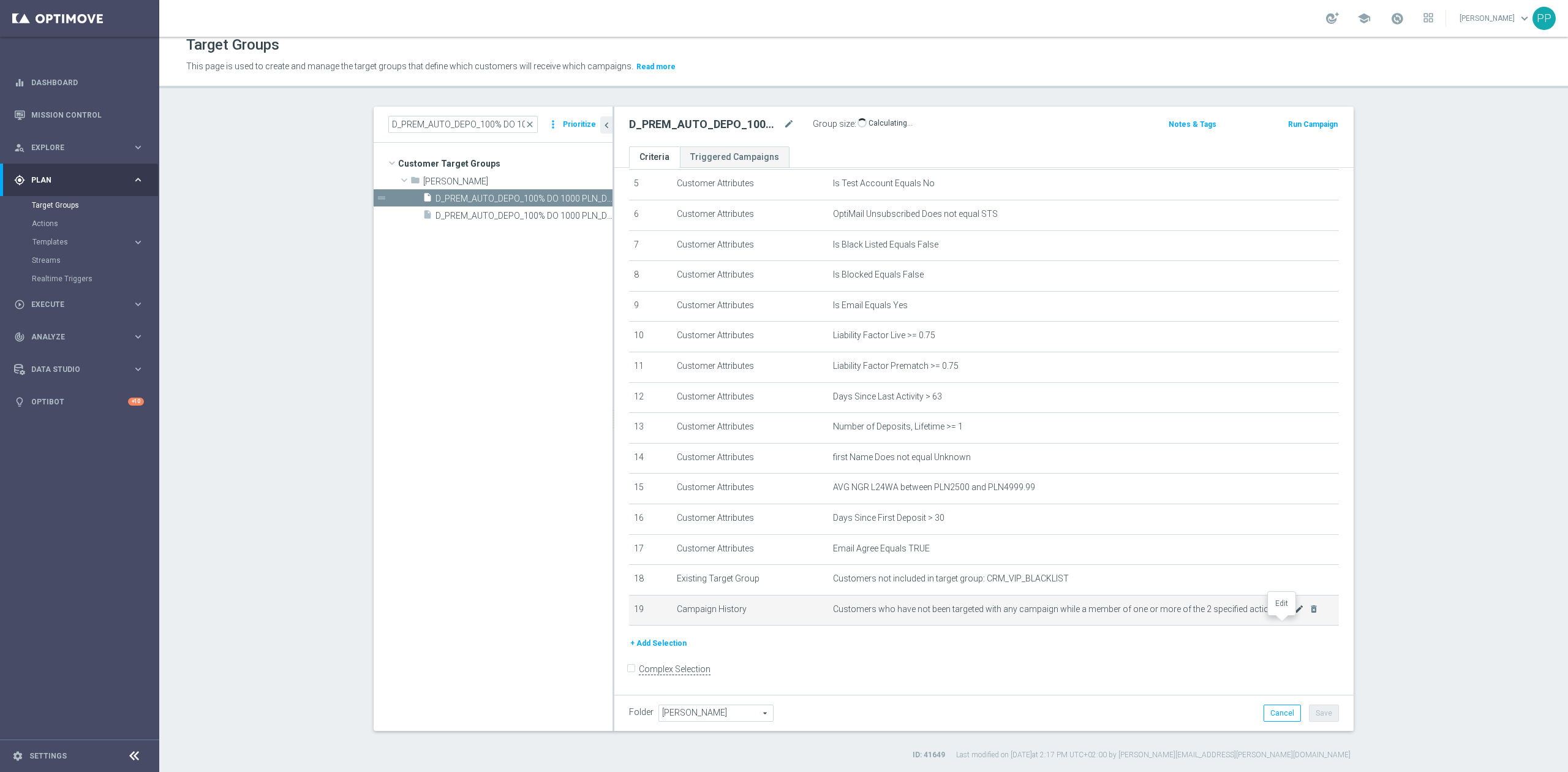
click at [1294, 614] on icon "mode_edit" at bounding box center [1298, 609] width 10 height 10
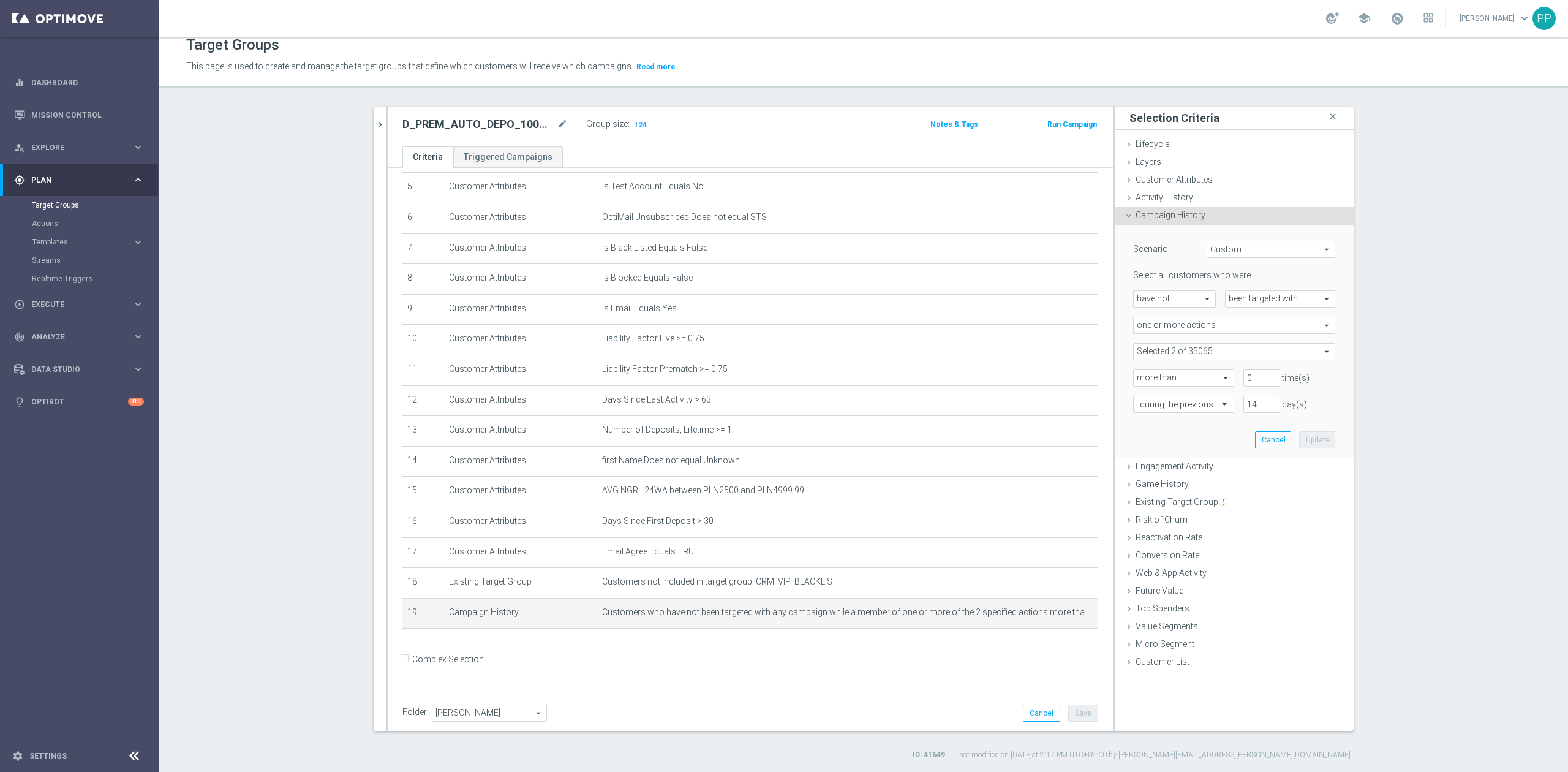
click at [377, 122] on icon "chevron_right" at bounding box center [380, 125] width 12 height 12
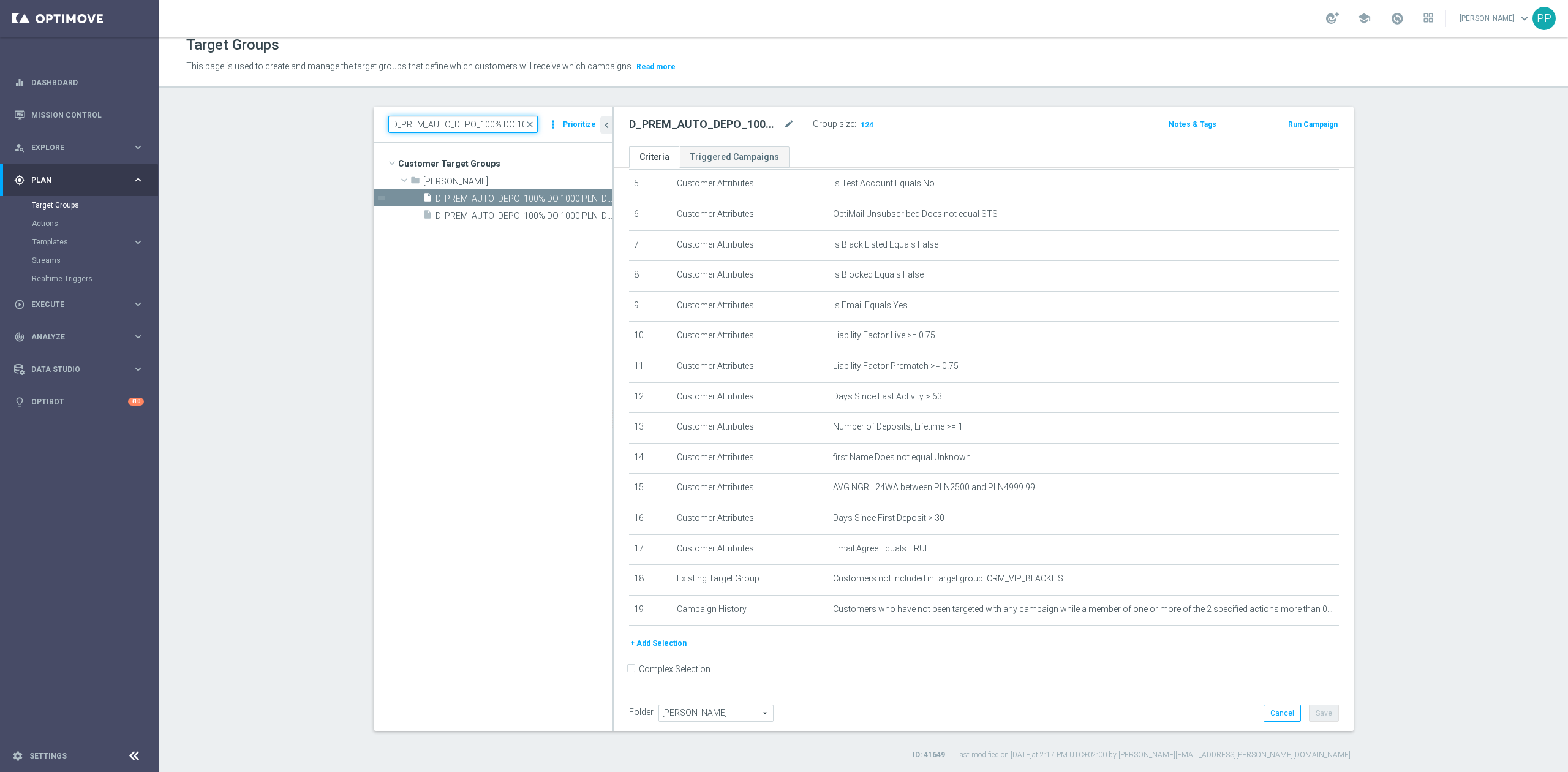
click at [446, 123] on input "D_PREM_AUTO_DEPO_100% DO 1000 PLN_DAILY" at bounding box center [463, 124] width 149 height 17
paste input "EXTRA_AUTO_DEPO_100% DO 2"
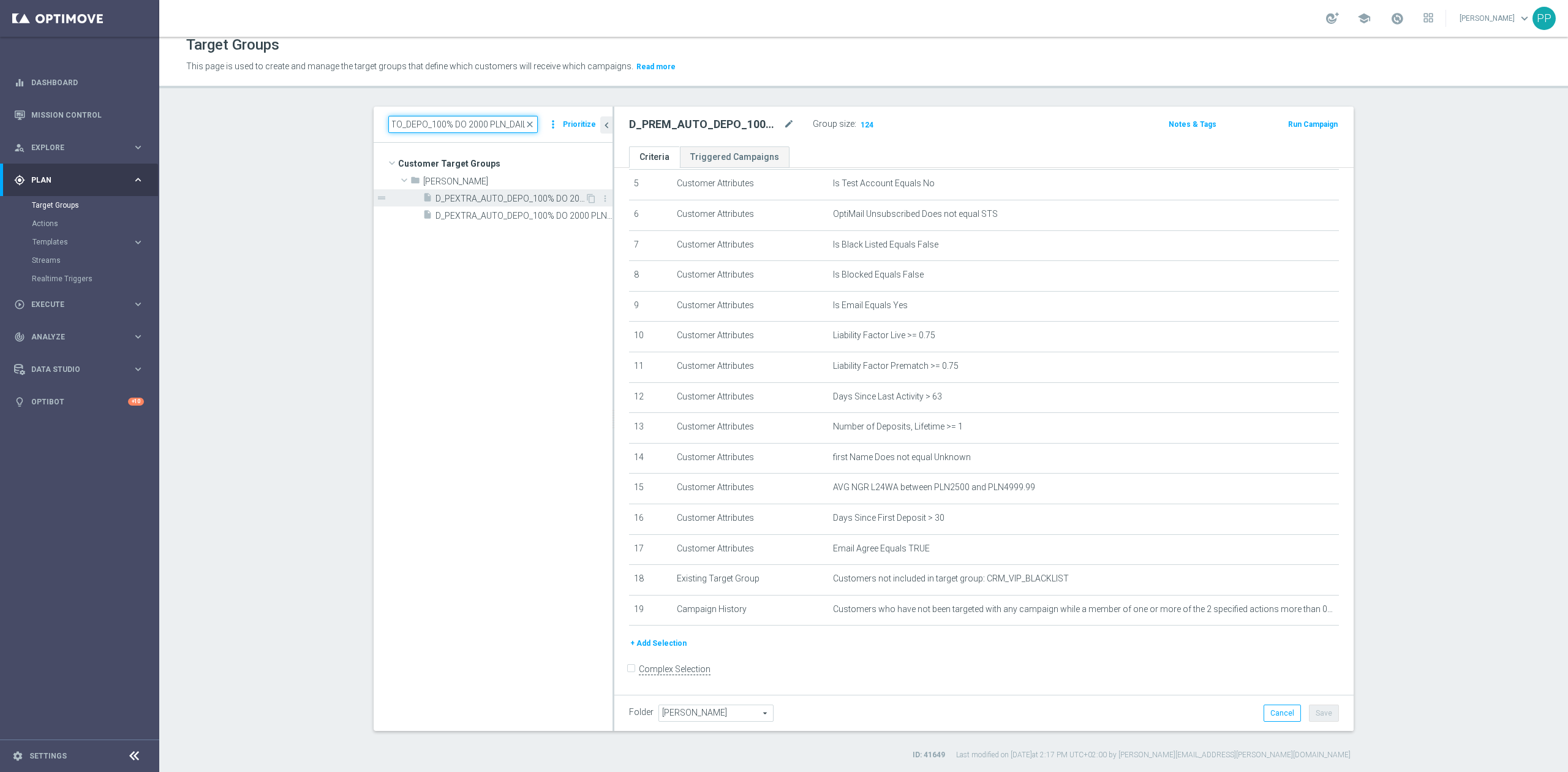
type input "D_PEXTRA_AUTO_DEPO_100% DO 2000 PLN_DAILY"
click at [485, 192] on div "insert_drive_file D_PEXTRA_AUTO_DEPO_100% DO 2000 PLN_DAILY" at bounding box center [504, 198] width 162 height 17
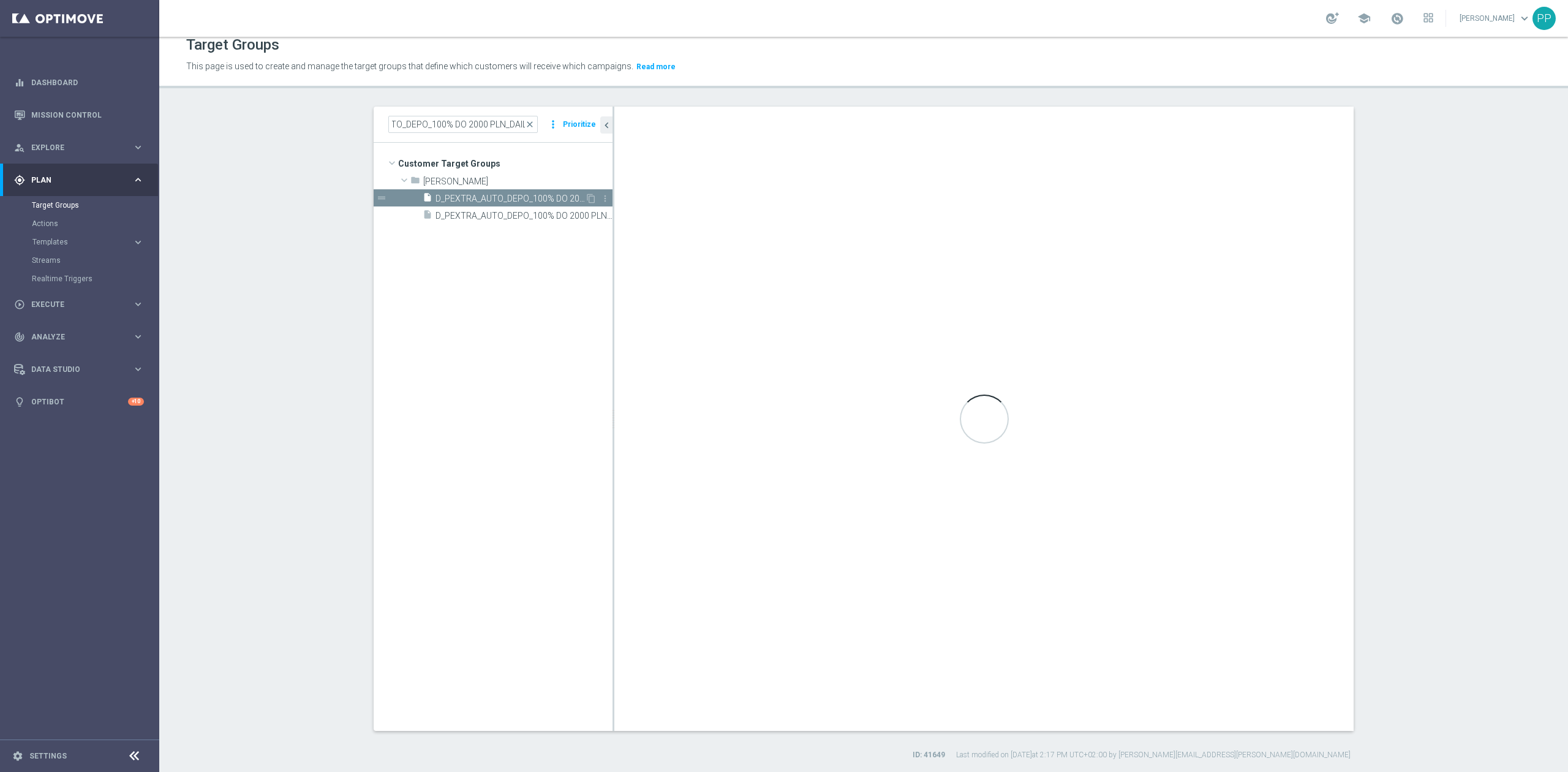
scroll to position [0, 0]
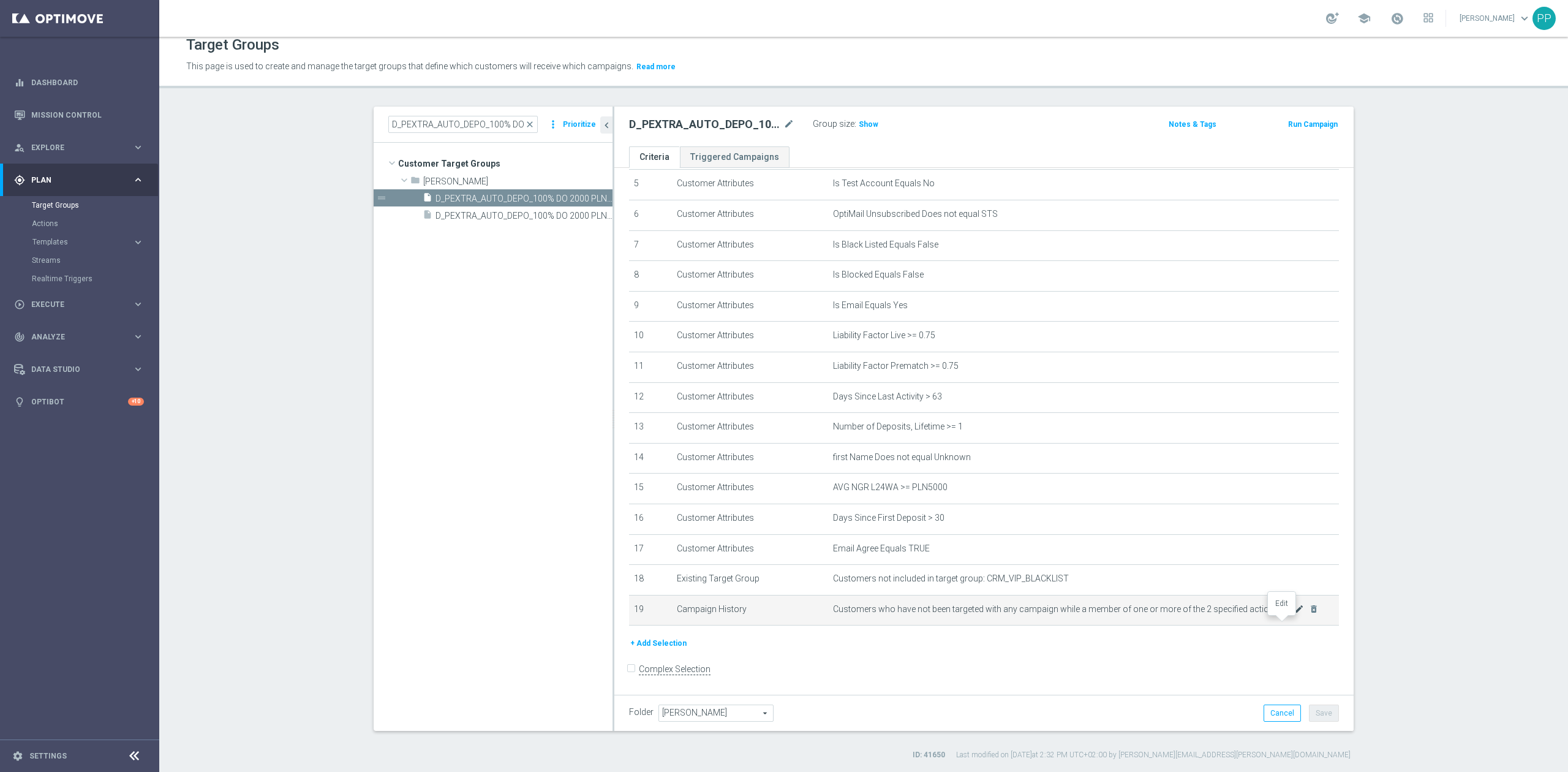
click at [1294, 614] on icon "mode_edit" at bounding box center [1298, 609] width 10 height 10
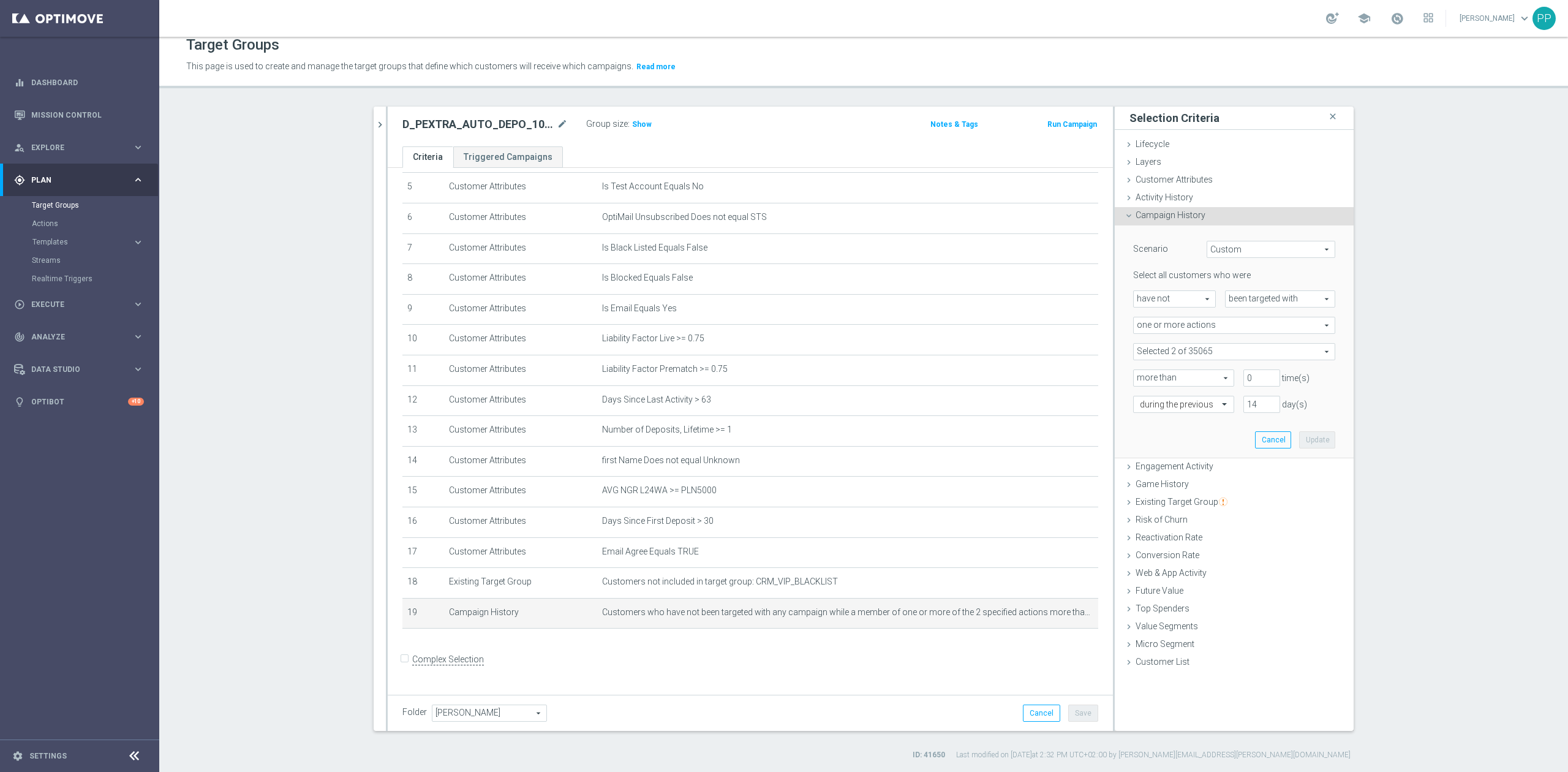
click at [1203, 351] on span at bounding box center [1234, 352] width 201 height 16
click at [1196, 348] on input "search" at bounding box center [1234, 352] width 202 height 17
click at [1150, 373] on label "Show Selected" at bounding box center [1172, 377] width 45 height 11
click at [1138, 375] on input "Show Selected" at bounding box center [1142, 378] width 8 height 8
checkbox input "true"
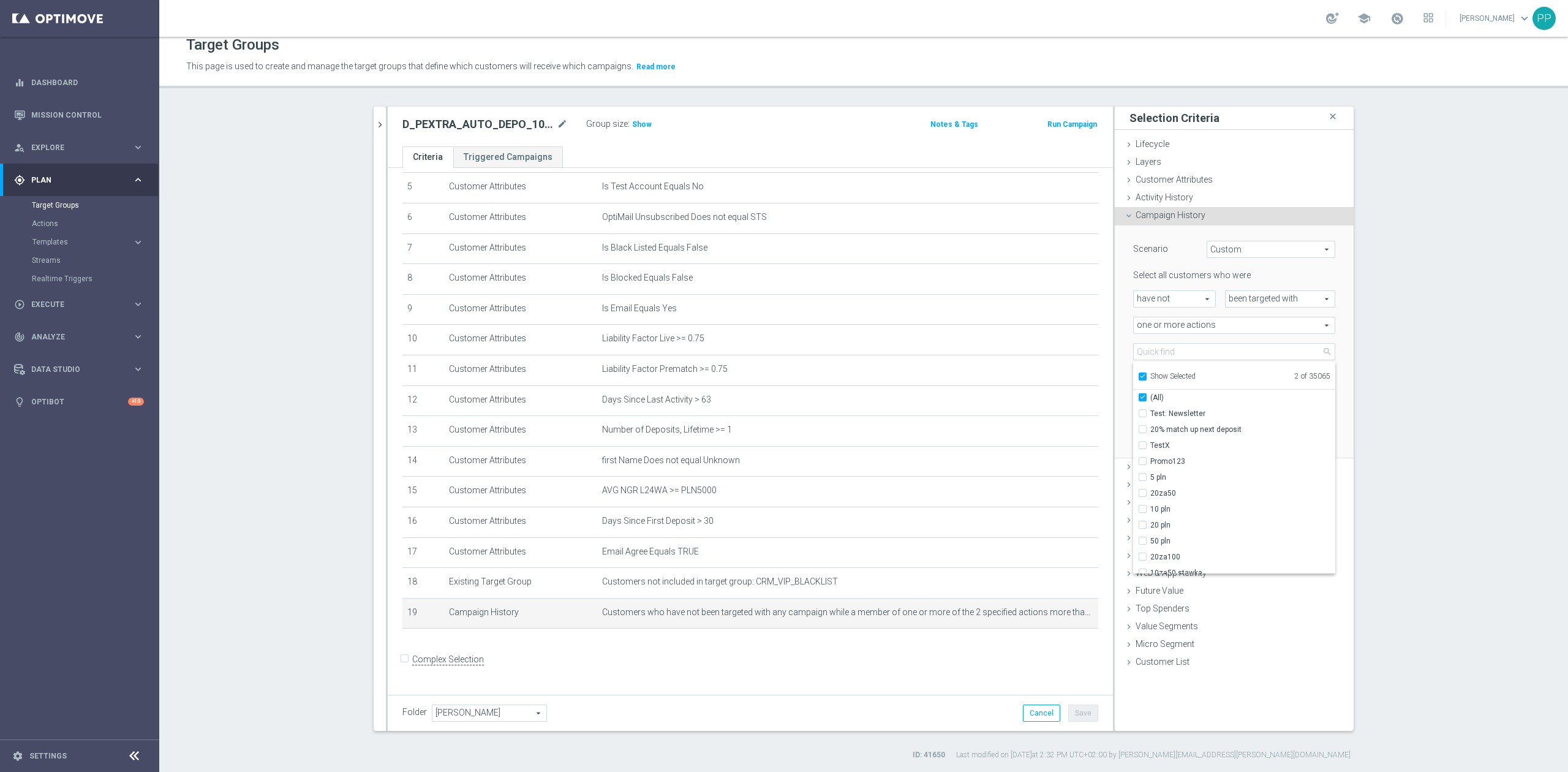
checkbox input "true"
click at [1175, 341] on div "Select all customers who were have not have not arrow_drop_down search been tar…" at bounding box center [1234, 341] width 202 height 143
click at [1274, 442] on button "Cancel" at bounding box center [1272, 440] width 36 height 17
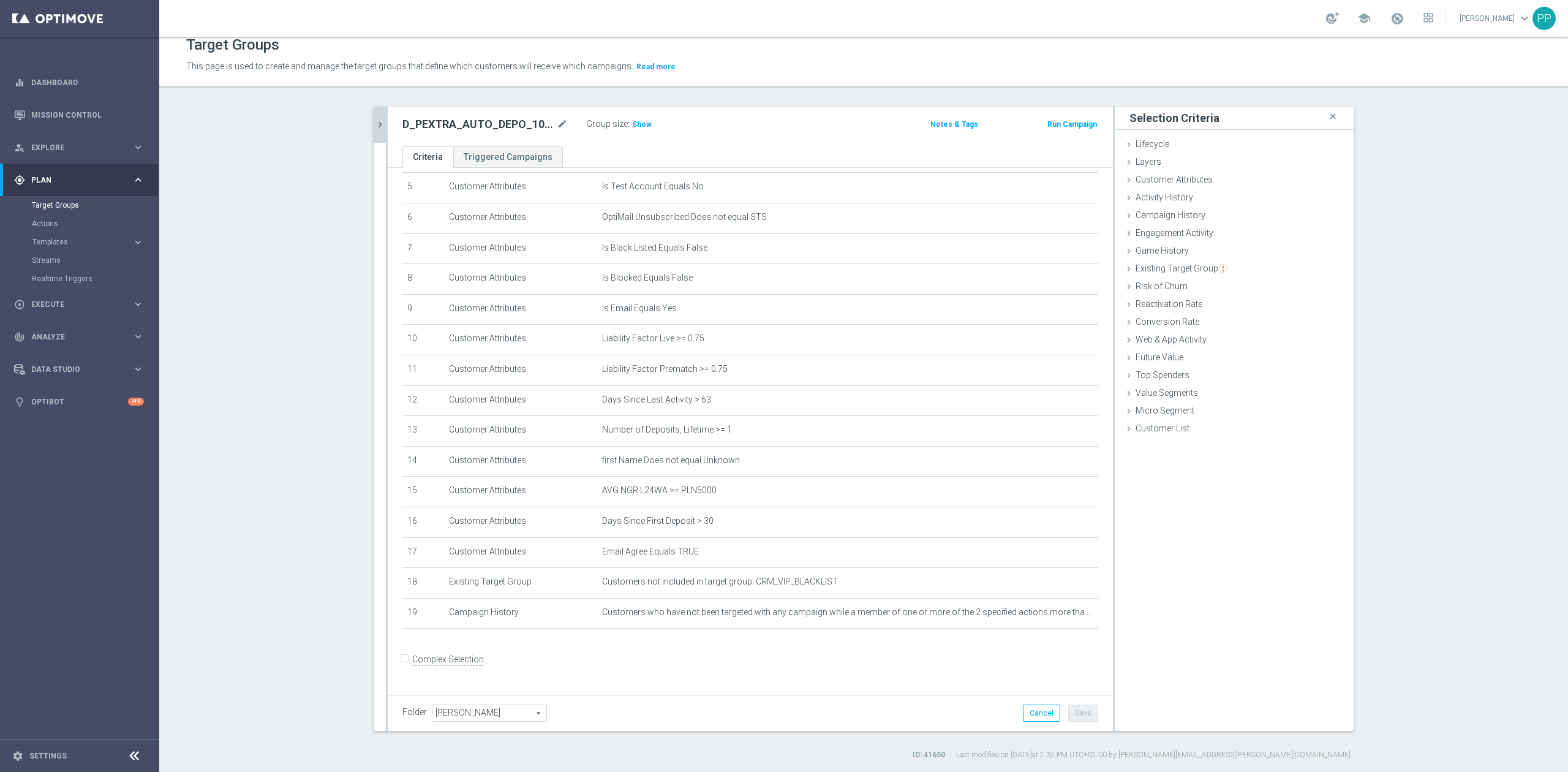
click at [374, 123] on icon "chevron_right" at bounding box center [380, 125] width 12 height 12
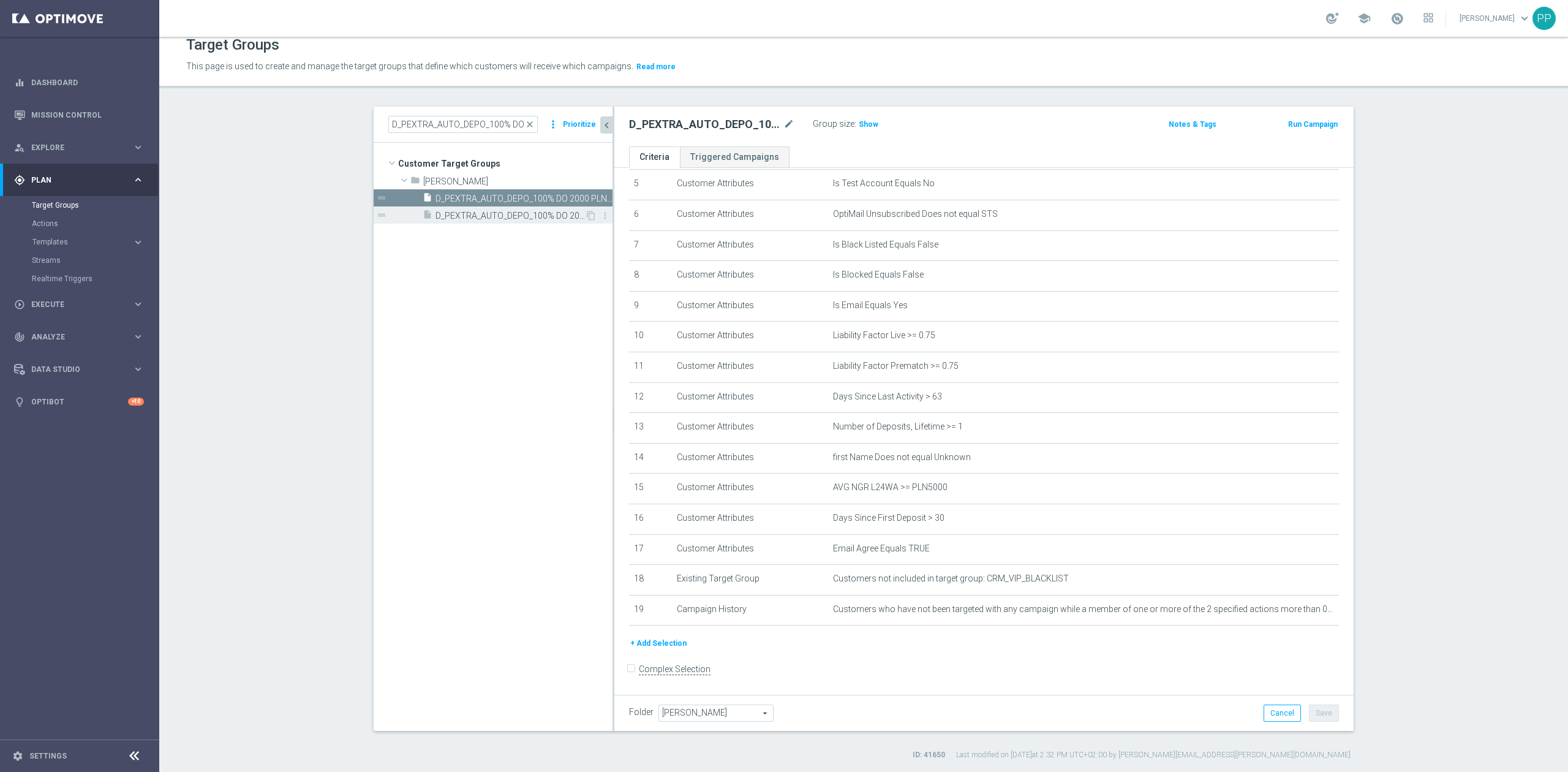
click at [459, 211] on span "D_PEXTRA_AUTO_DEPO_100% DO 2000 PLN_DAILY_SMS" at bounding box center [510, 216] width 149 height 10
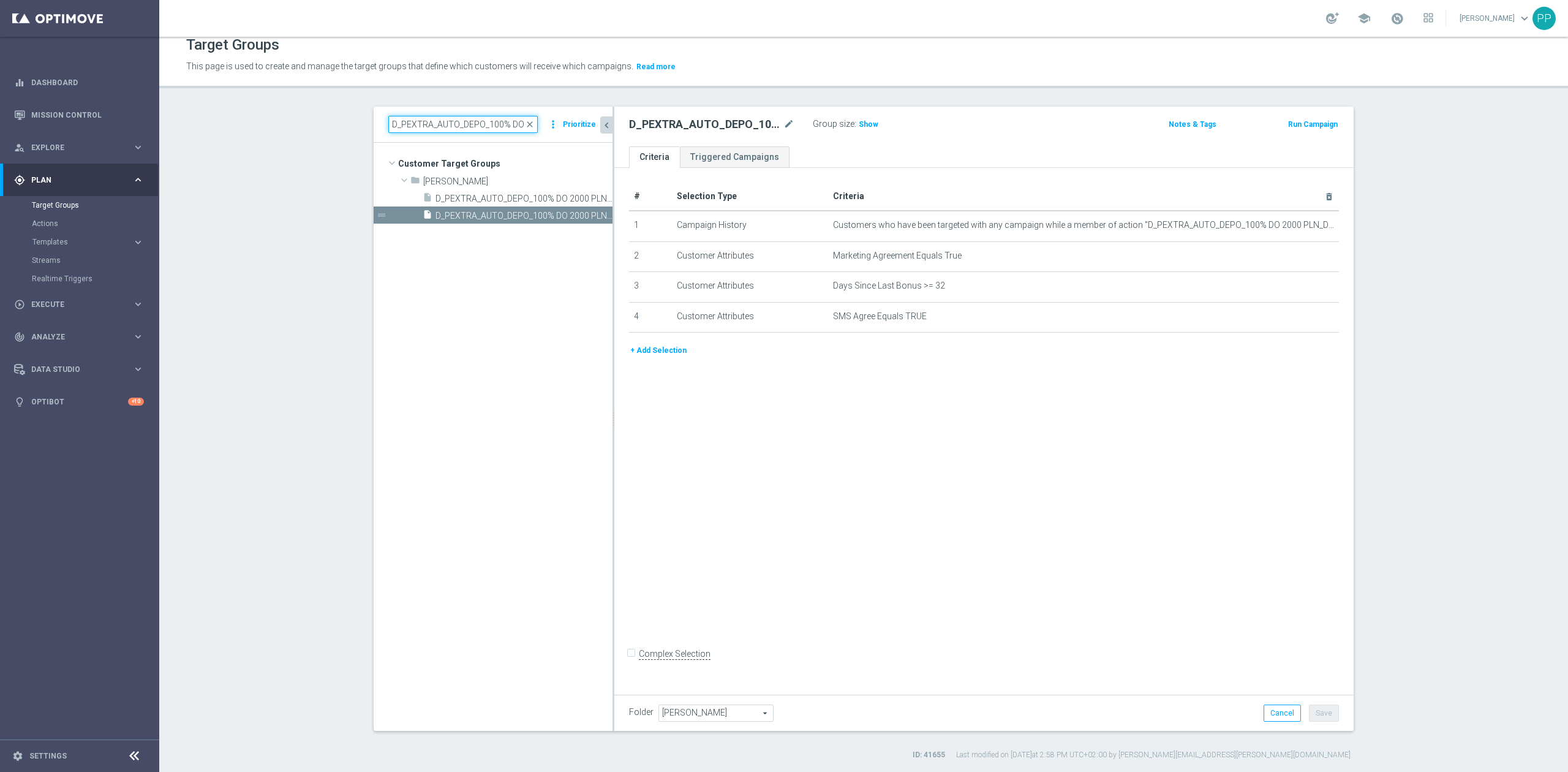
click at [464, 121] on input "D_PEXTRA_AUTO_DEPO_100% DO 2000 PLN_DAILY" at bounding box center [463, 124] width 149 height 17
paste input "C_PREM_AUTO_DEPO_50% DO 1"
click at [501, 198] on span "C_PREM_AUTO_DEPO_50% DO 1000 PLN_DAILY" at bounding box center [510, 199] width 149 height 10
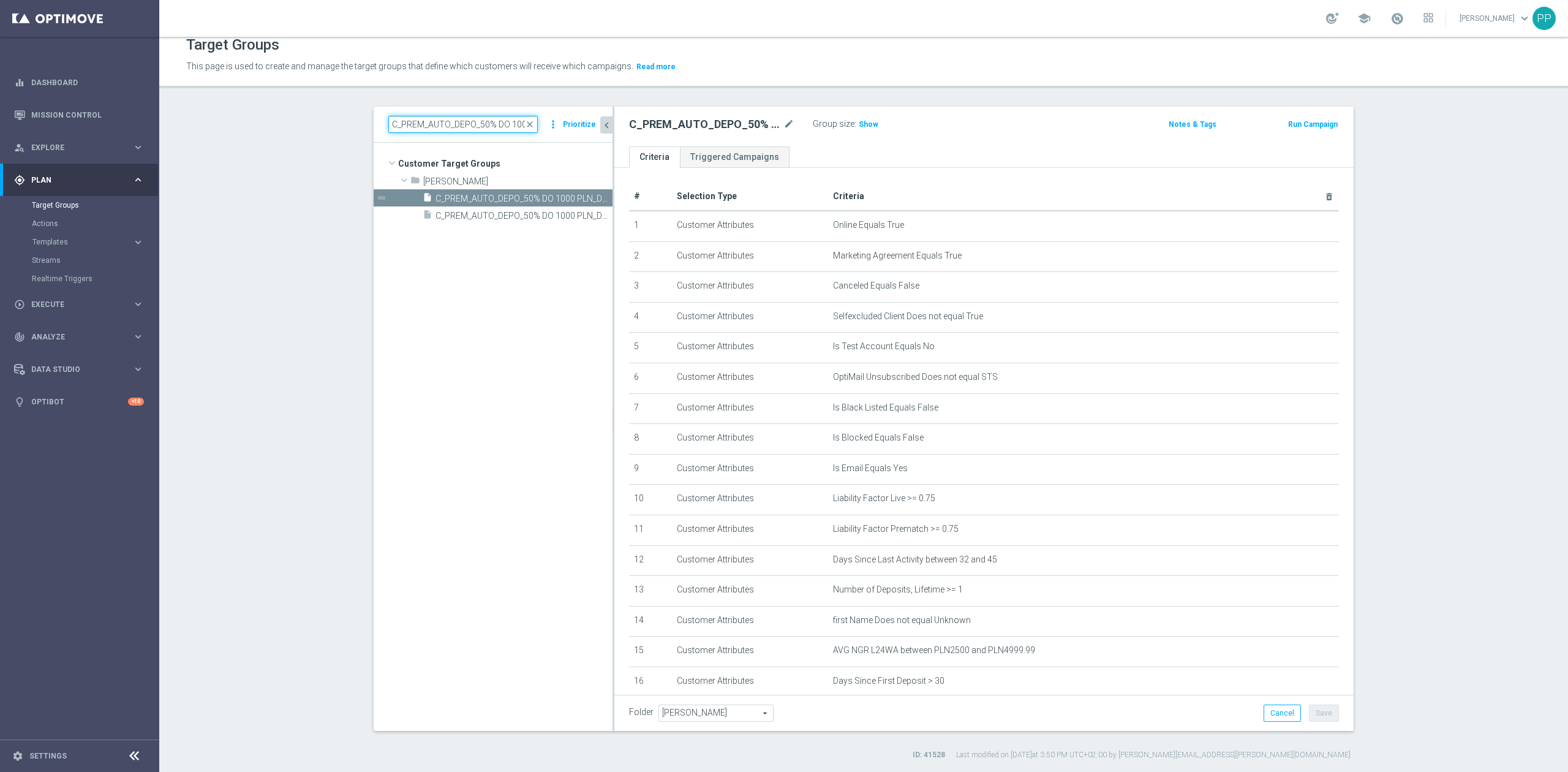
click at [409, 123] on input "C_PREM_AUTO_DEPO_50% DO 1000 PLN_DAILY" at bounding box center [463, 124] width 149 height 17
paste input "EXTRA_AUTO_DEPO_50% DO 2"
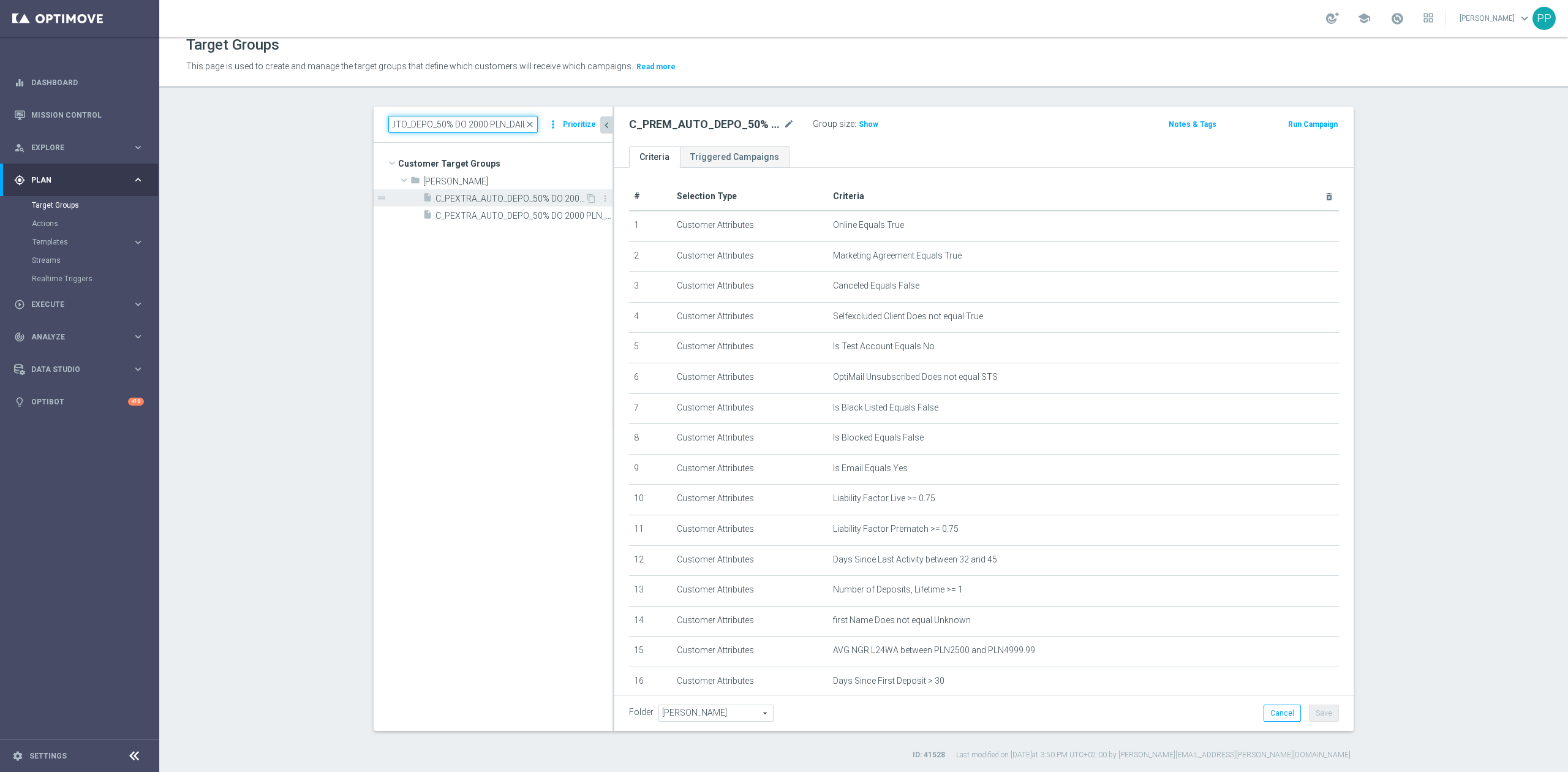
type input "C_PEXTRA_AUTO_DEPO_50% DO 2000 PLN_DAILY"
click at [442, 191] on div "insert_drive_file C_PEXTRA_AUTO_DEPO_50% DO 2000 PLN_DAILY" at bounding box center [504, 198] width 162 height 17
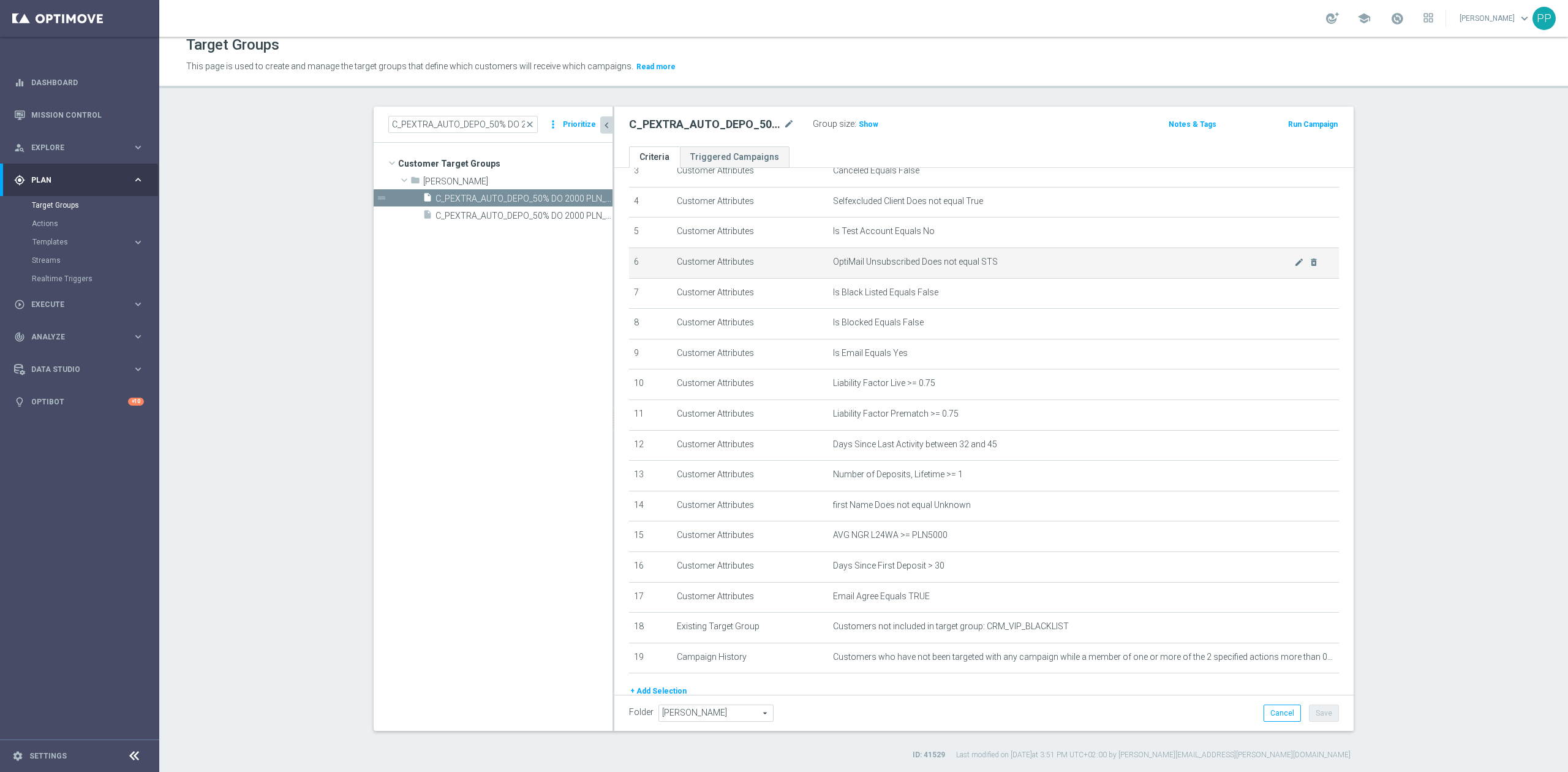
scroll to position [163, 0]
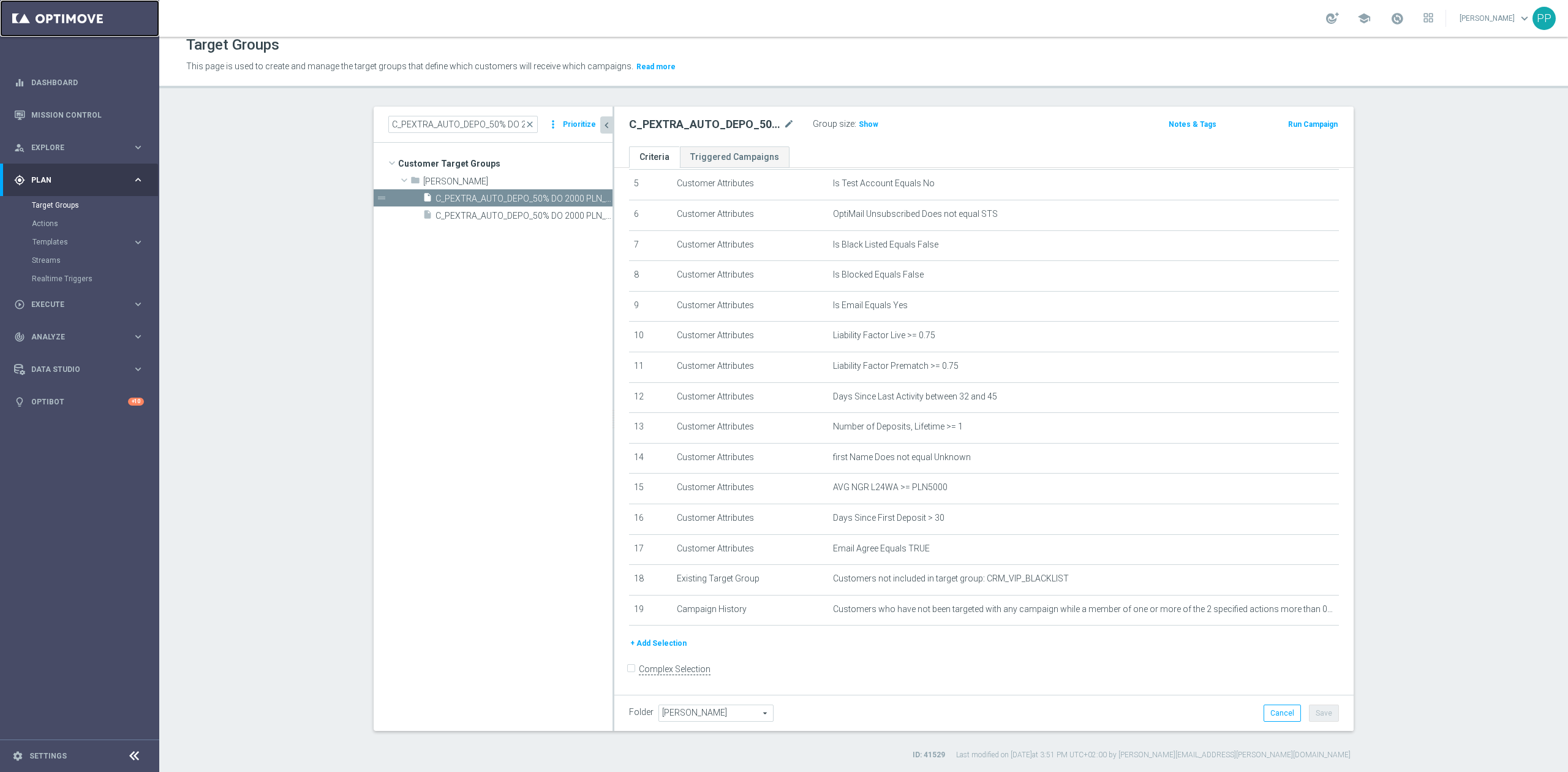
click at [89, 28] on link at bounding box center [79, 18] width 159 height 37
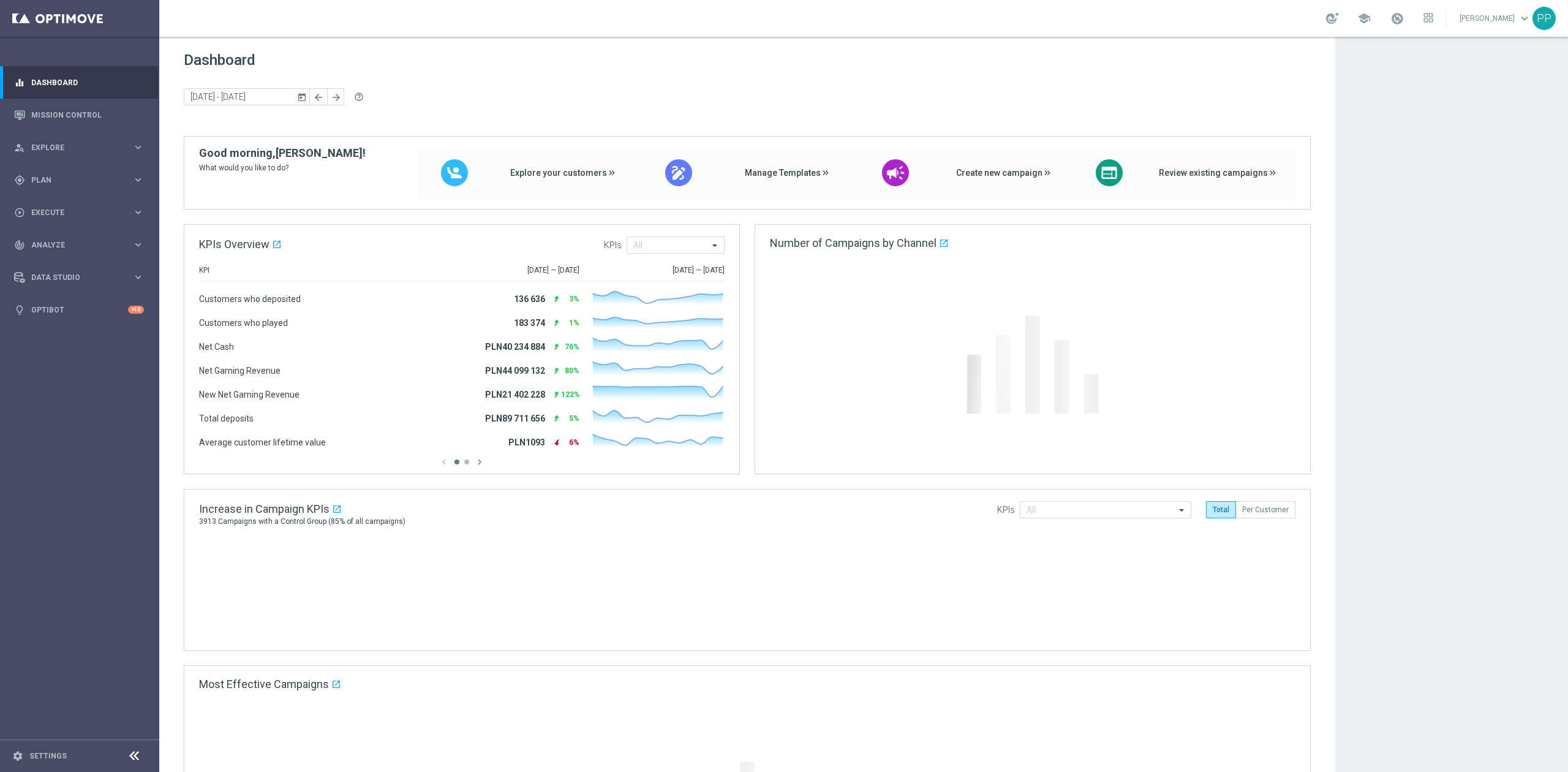
click at [1473, 25] on link "[PERSON_NAME] keyboard_arrow_down" at bounding box center [1495, 18] width 74 height 18
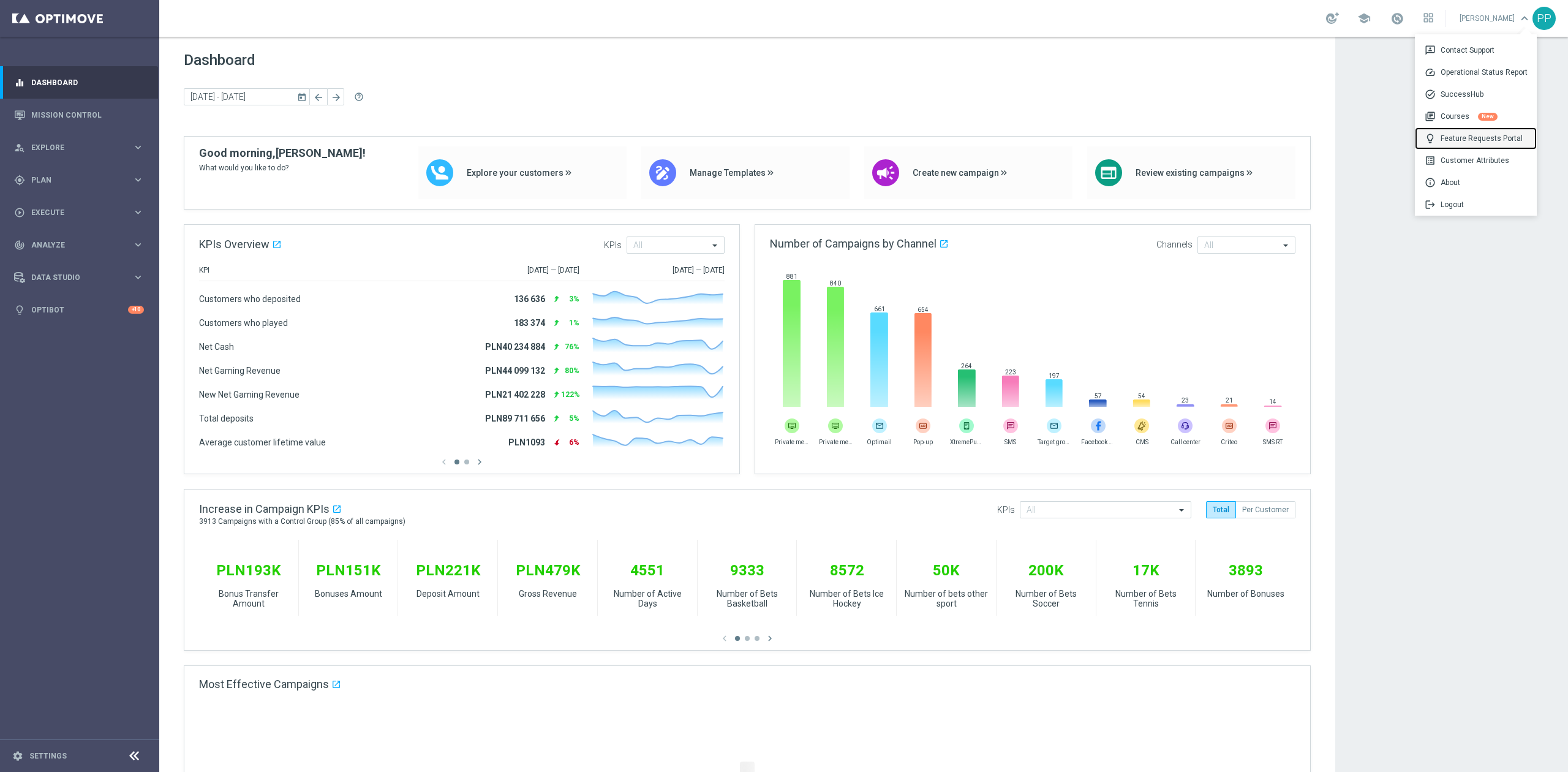
click at [1470, 136] on div "lightbulb Feature Requests Portal" at bounding box center [1476, 139] width 122 height 22
